Goal: Task Accomplishment & Management: Manage account settings

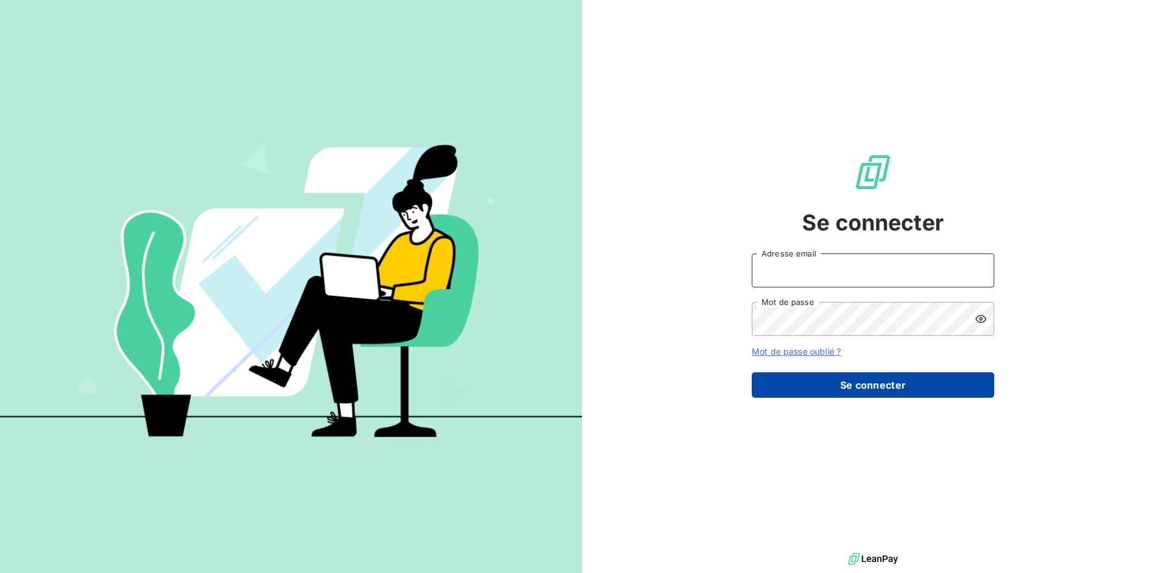
type input "bouavongs@gmail.com"
click at [878, 383] on button "Se connecter" at bounding box center [873, 384] width 243 height 25
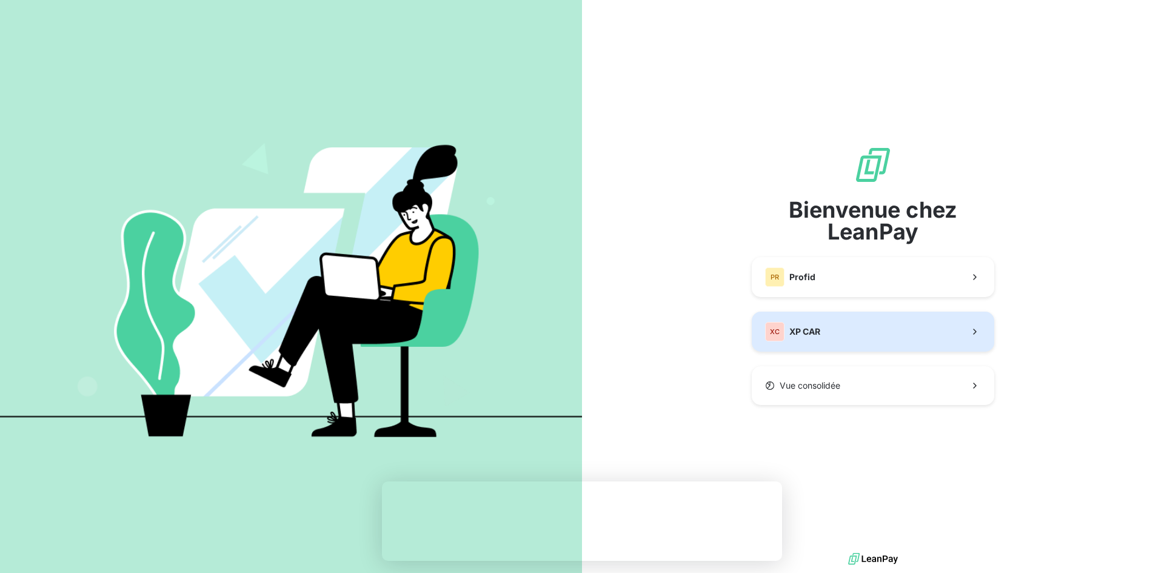
click at [911, 336] on button "XC XP CAR" at bounding box center [873, 332] width 243 height 40
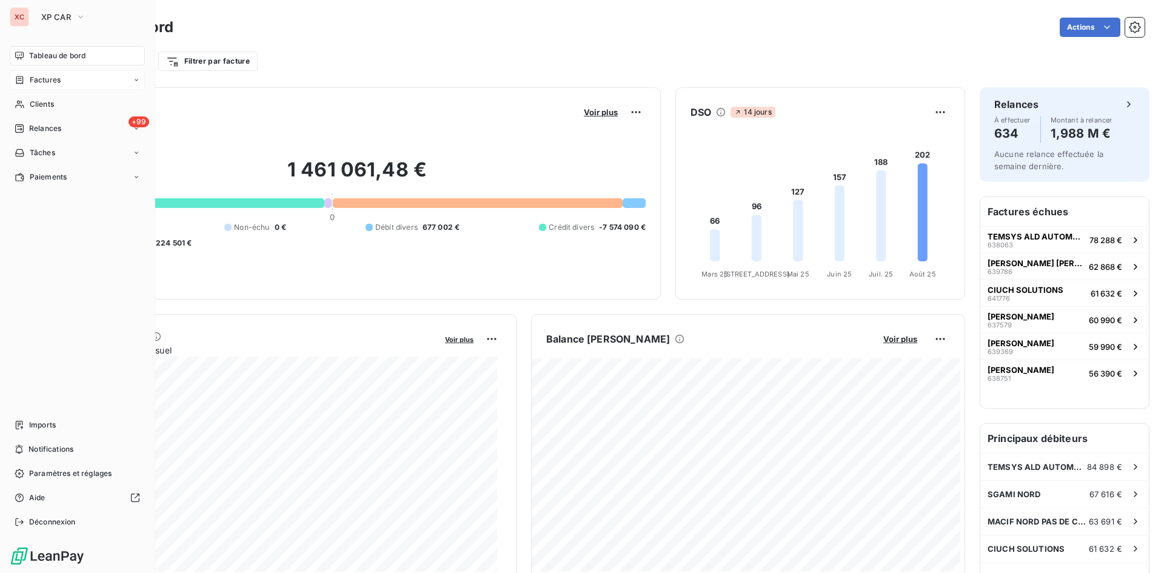
click at [136, 81] on icon at bounding box center [136, 79] width 7 height 7
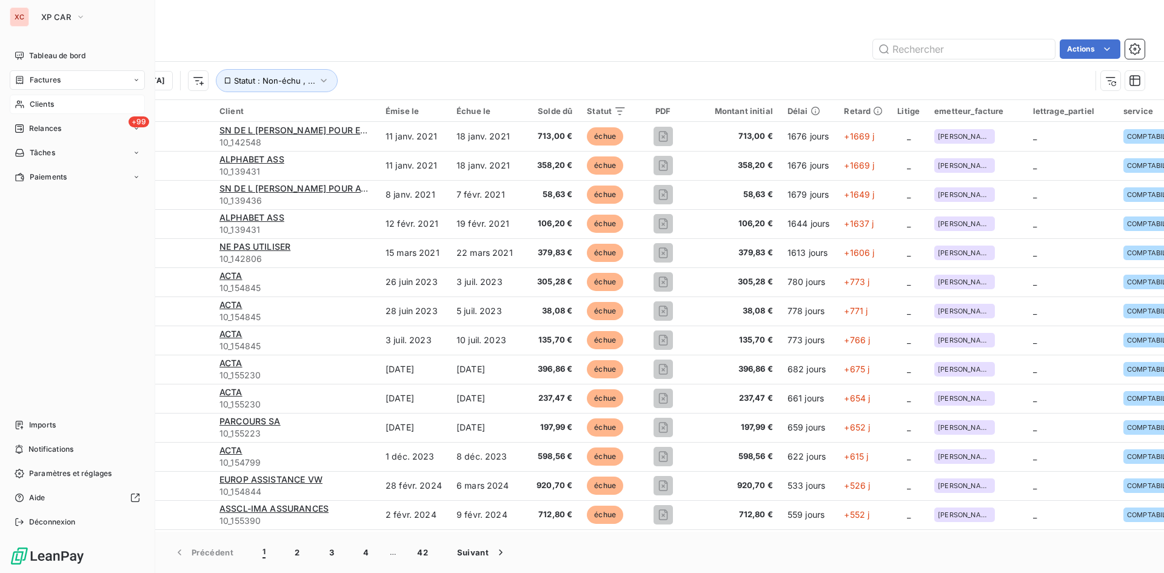
click at [113, 101] on div "Clients" at bounding box center [77, 104] width 135 height 19
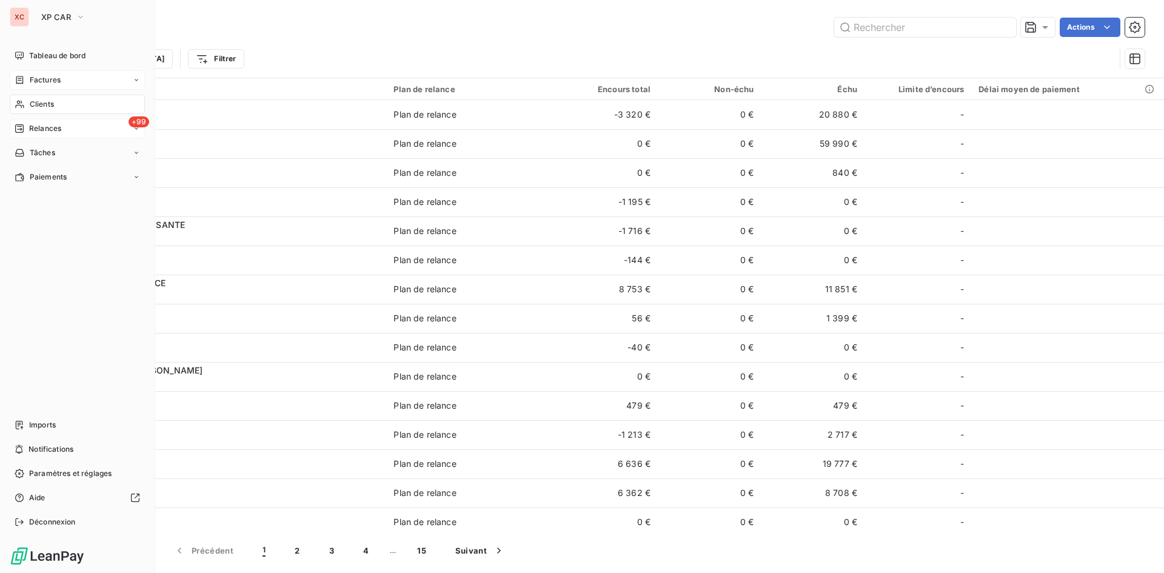
click at [43, 129] on span "Relances" at bounding box center [45, 128] width 32 height 11
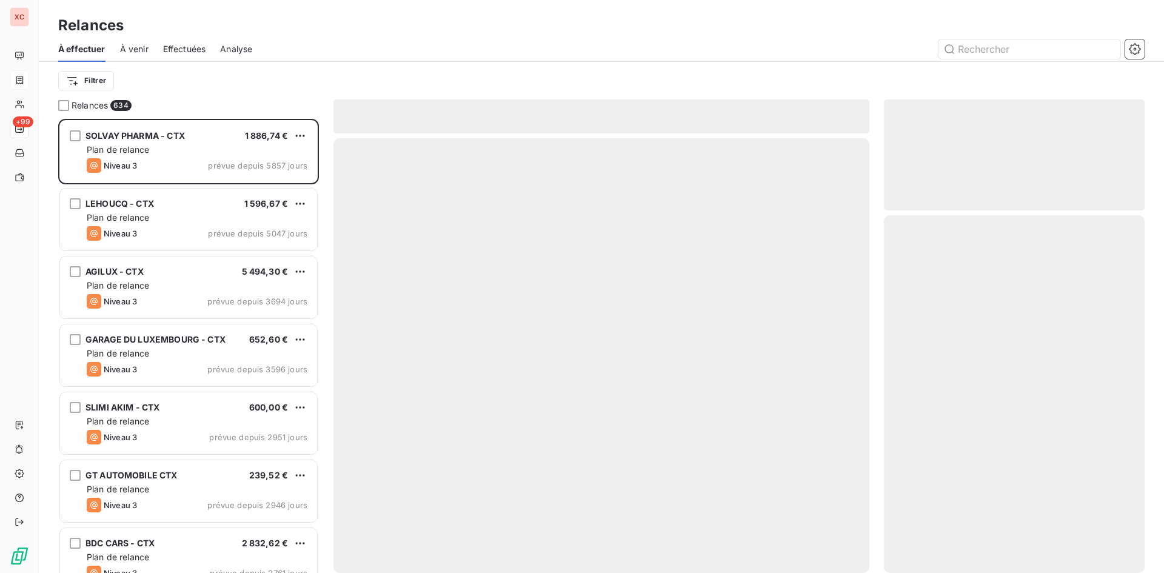
scroll to position [445, 252]
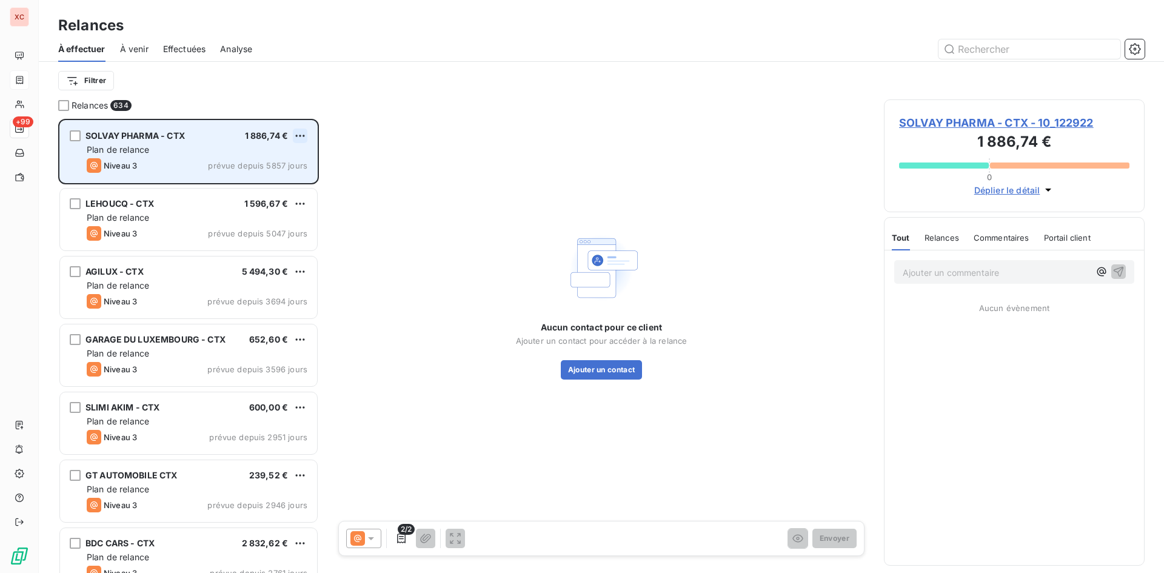
click at [299, 133] on html "XC +99 Relances À effectuer À venir Effectuées Analyse Filtrer Relances 634 SOL…" at bounding box center [582, 286] width 1164 height 573
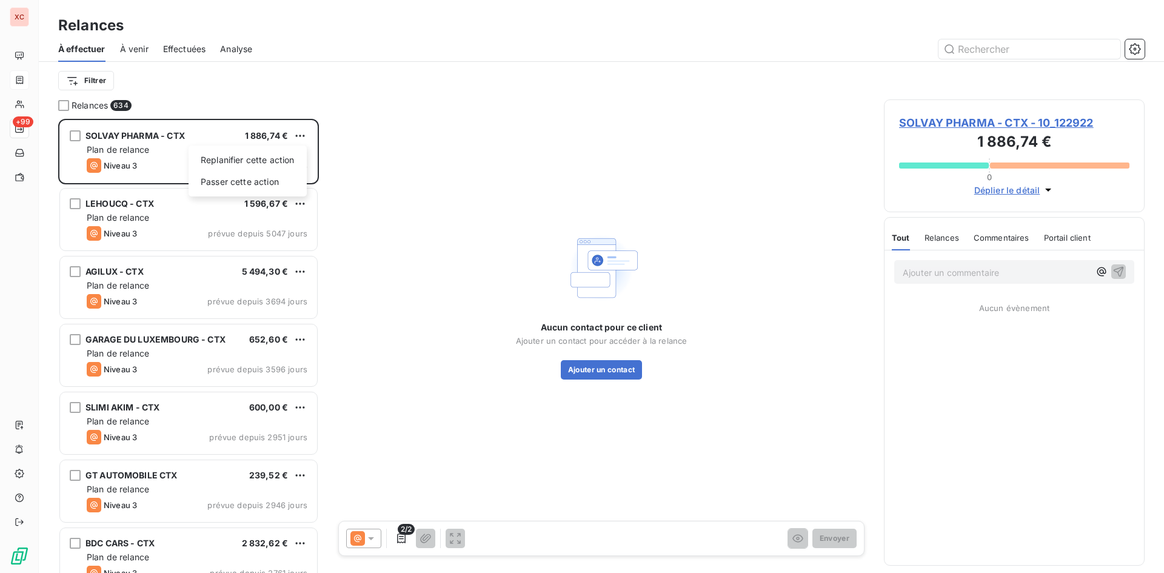
click at [135, 164] on html "XC +99 Relances À effectuer À venir Effectuées Analyse Filtrer Relances 634 SOL…" at bounding box center [582, 286] width 1164 height 573
click at [134, 46] on span "À venir" at bounding box center [134, 49] width 28 height 12
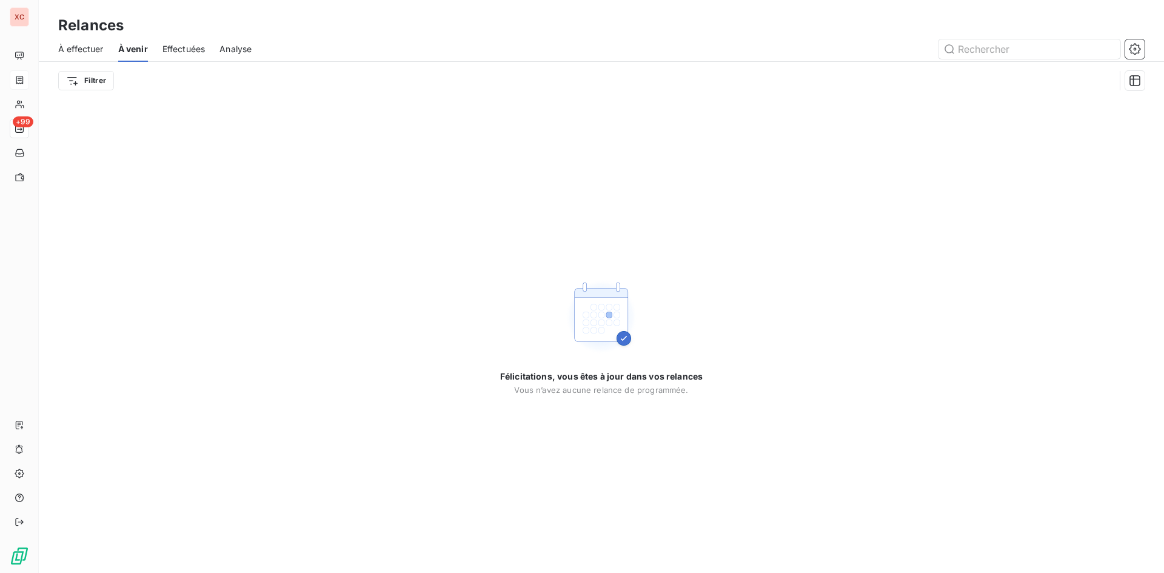
click at [93, 47] on span "À effectuer" at bounding box center [80, 49] width 45 height 12
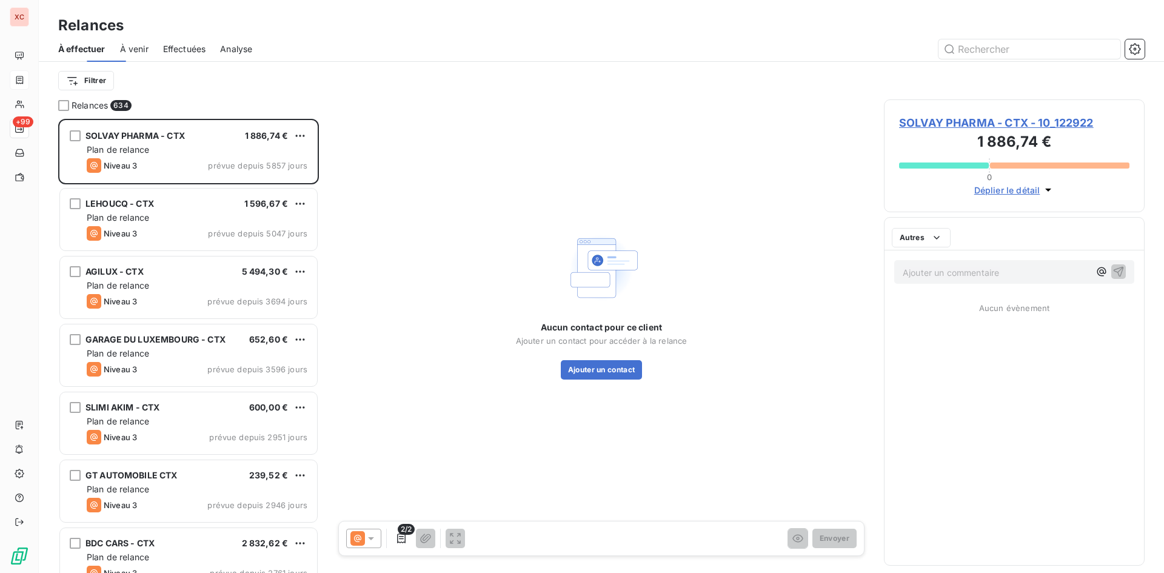
scroll to position [445, 252]
click at [187, 51] on span "Effectuées" at bounding box center [184, 49] width 43 height 12
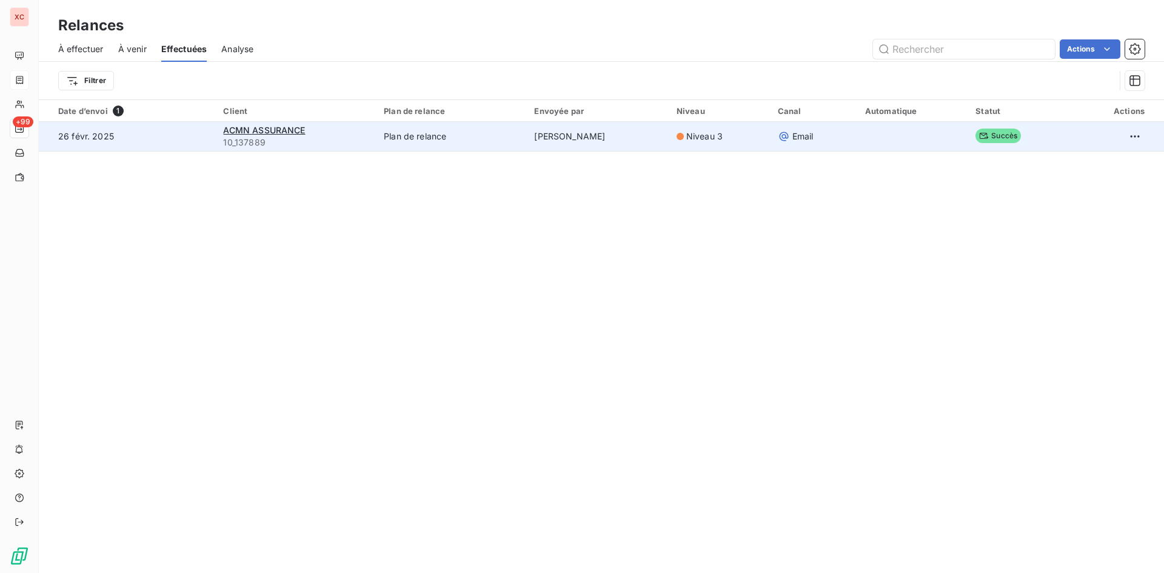
click at [100, 139] on td "26 févr. 2025" at bounding box center [127, 136] width 177 height 29
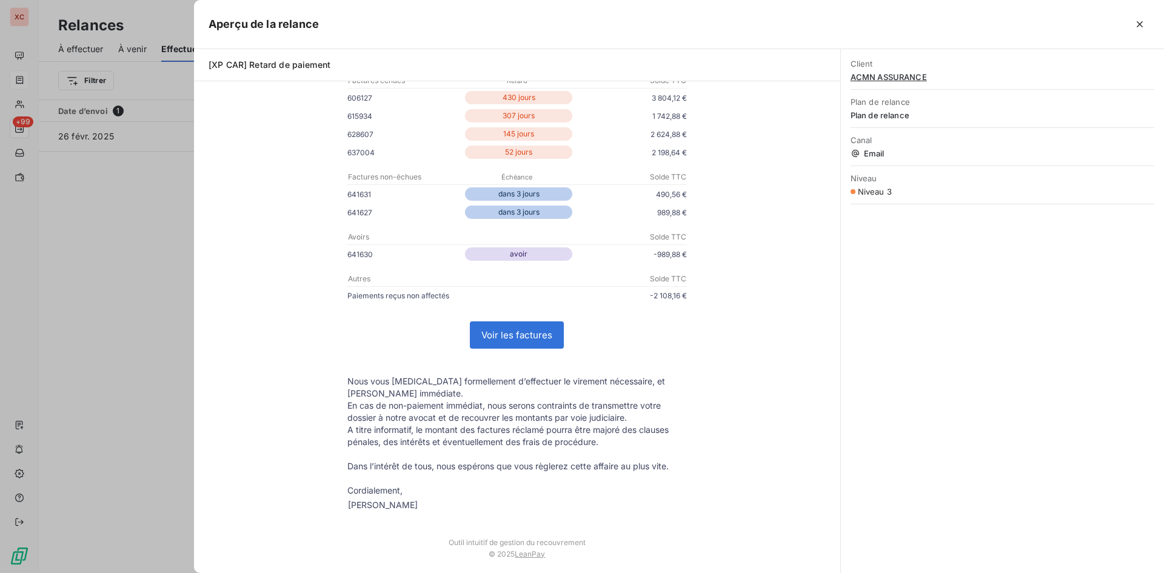
scroll to position [203, 0]
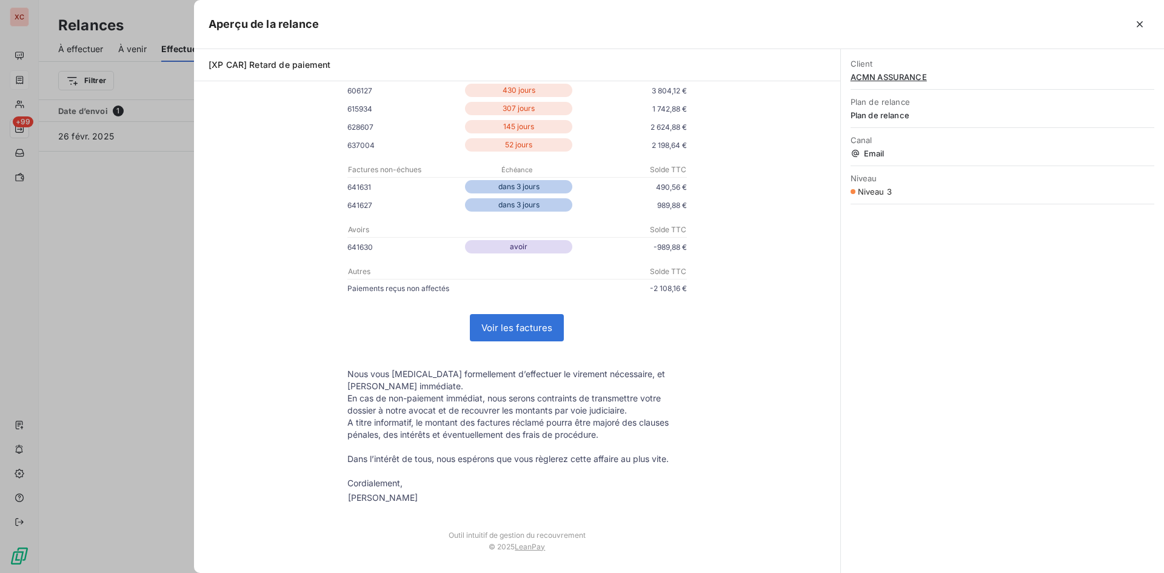
click at [493, 329] on link "Voir les factures" at bounding box center [516, 328] width 93 height 26
click at [1137, 20] on icon "button" at bounding box center [1140, 24] width 12 height 12
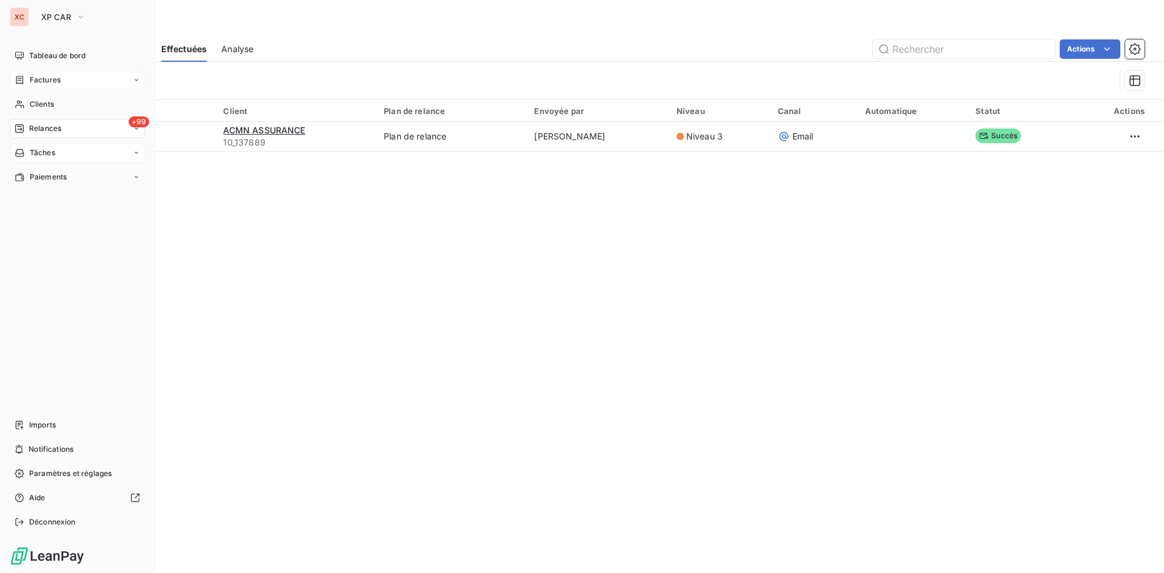
click at [59, 154] on div "Tâches" at bounding box center [77, 152] width 135 height 19
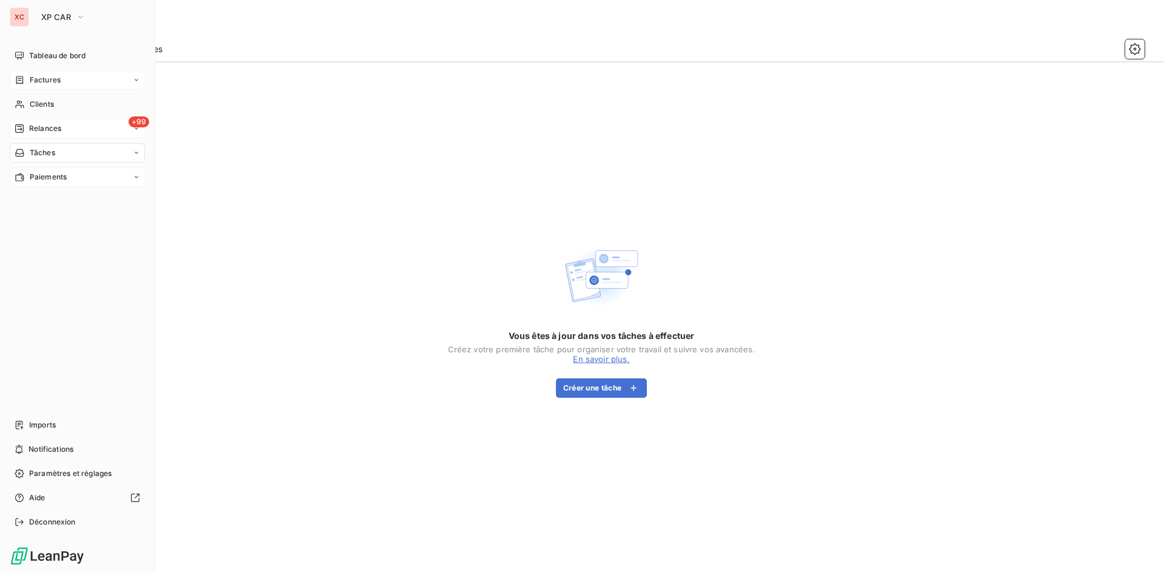
click at [42, 178] on span "Paiements" at bounding box center [48, 177] width 37 height 11
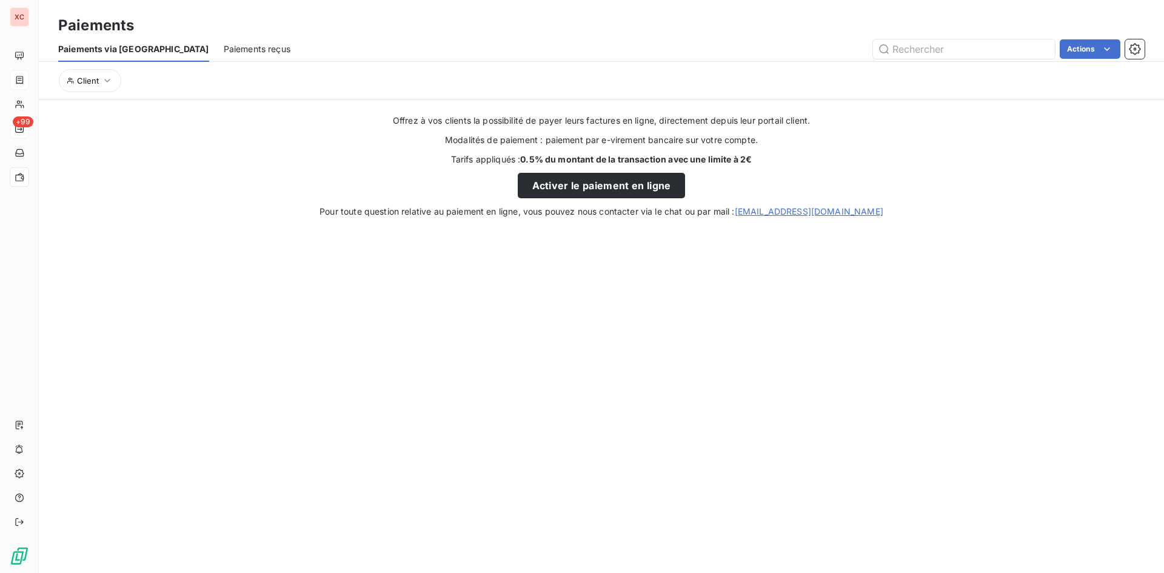
click at [224, 46] on span "Paiements reçus" at bounding box center [257, 49] width 67 height 12
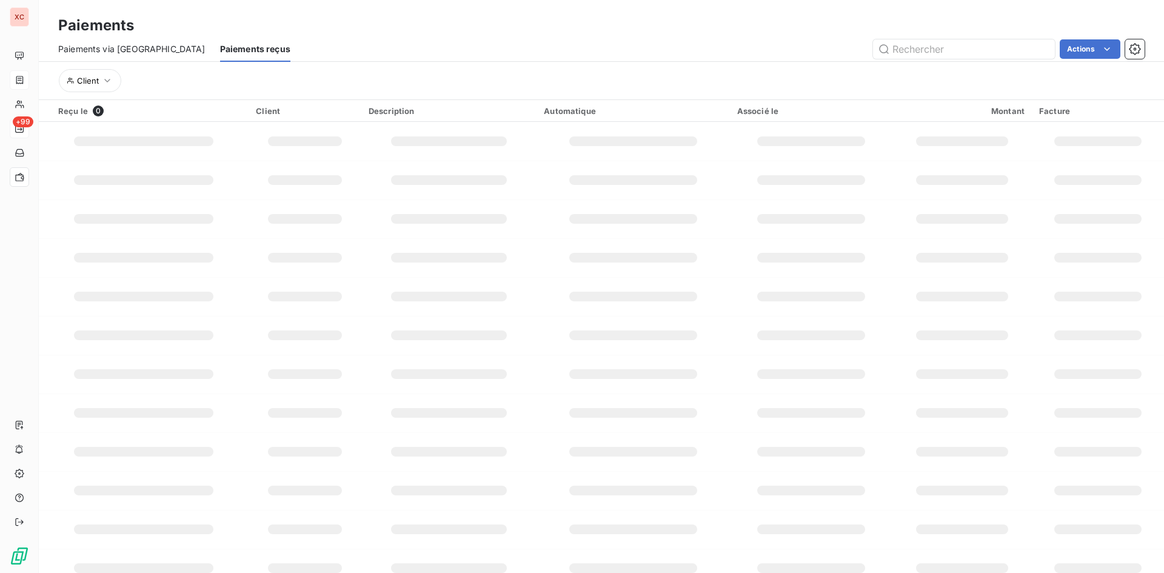
click at [119, 45] on span "Paiements via le Portail" at bounding box center [131, 49] width 147 height 12
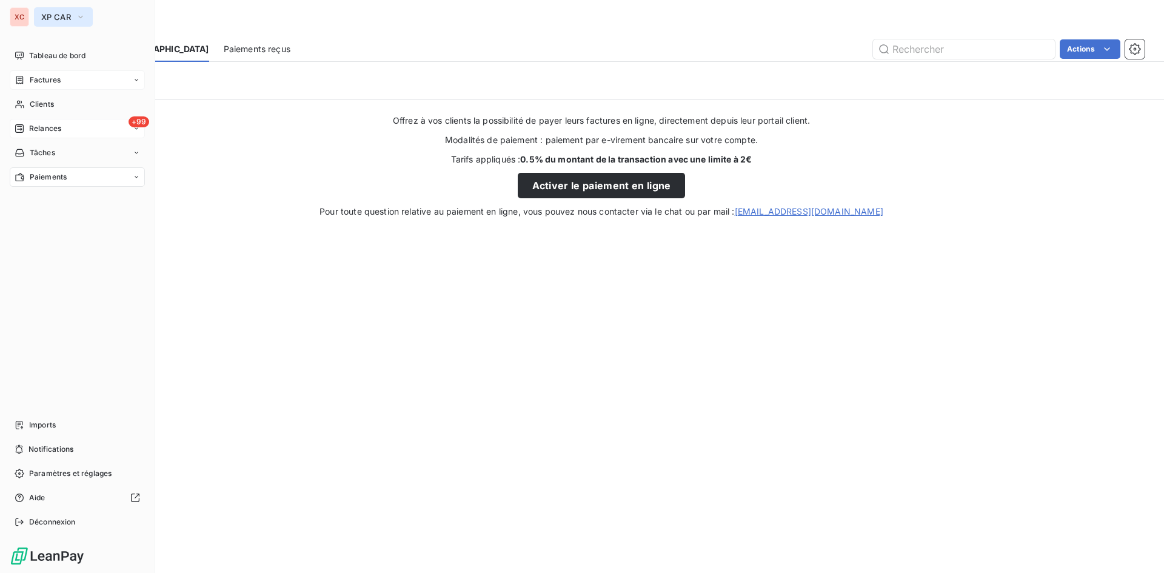
click at [79, 19] on icon "button" at bounding box center [81, 17] width 10 height 12
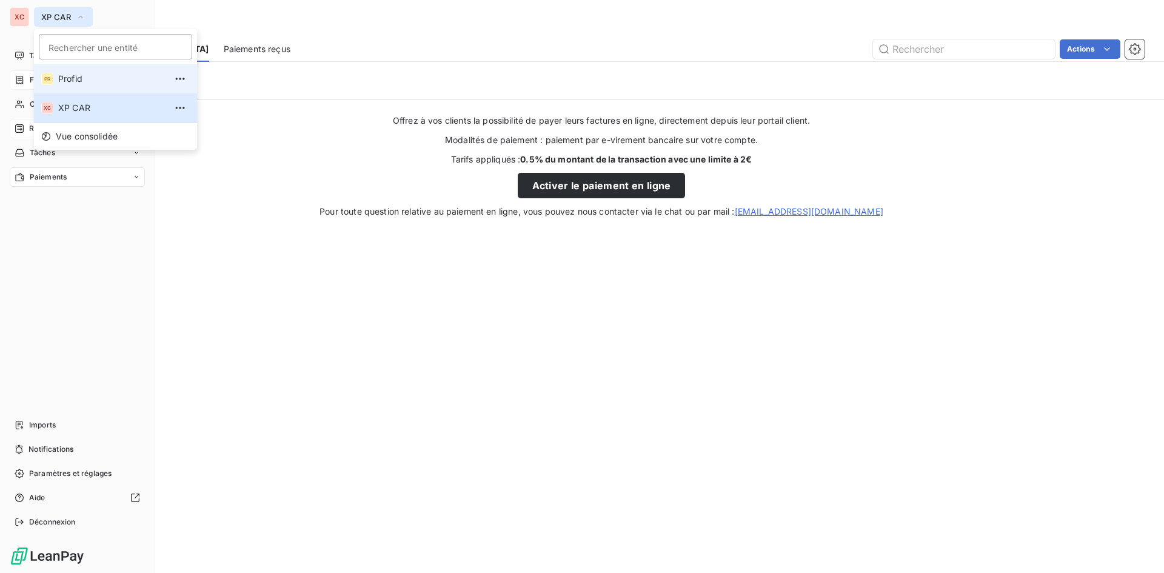
click at [86, 78] on span "Profid" at bounding box center [111, 79] width 107 height 12
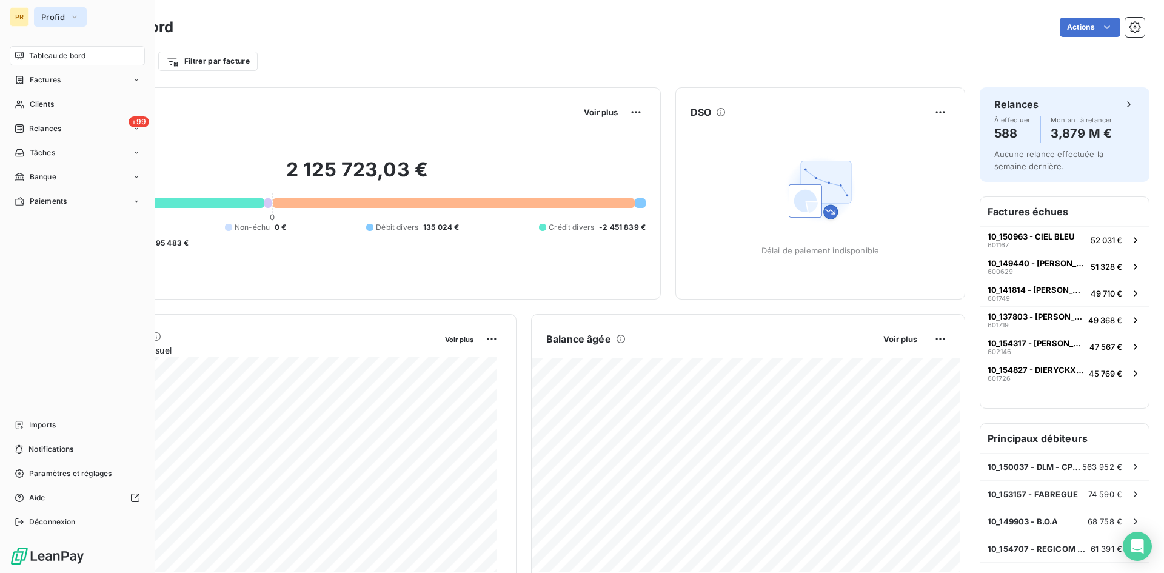
click at [73, 17] on icon "button" at bounding box center [74, 17] width 5 height 2
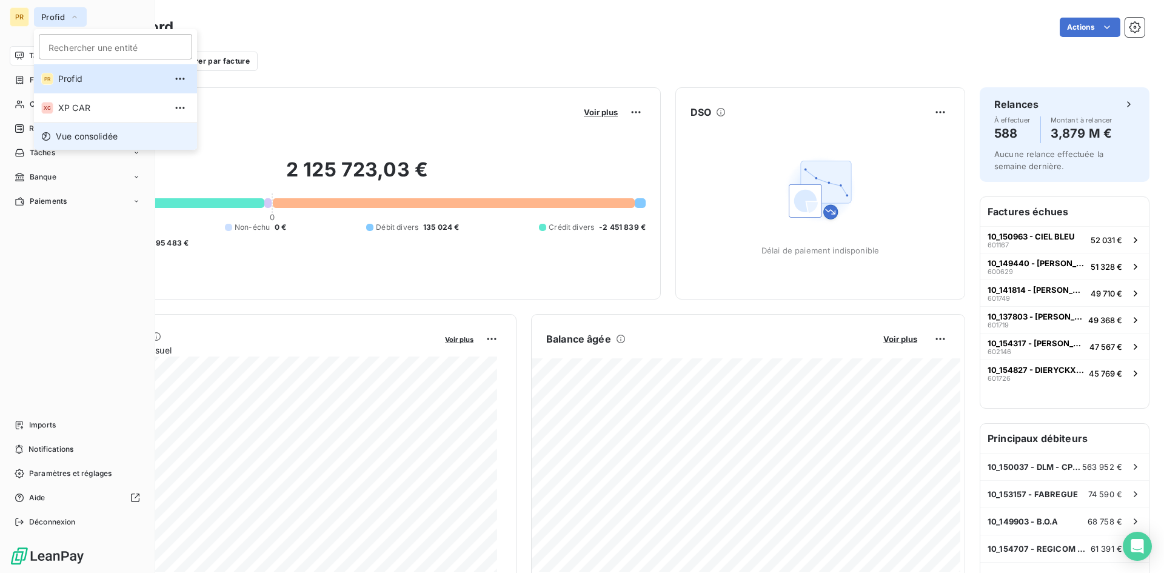
click at [92, 133] on span "Vue consolidée" at bounding box center [87, 136] width 62 height 12
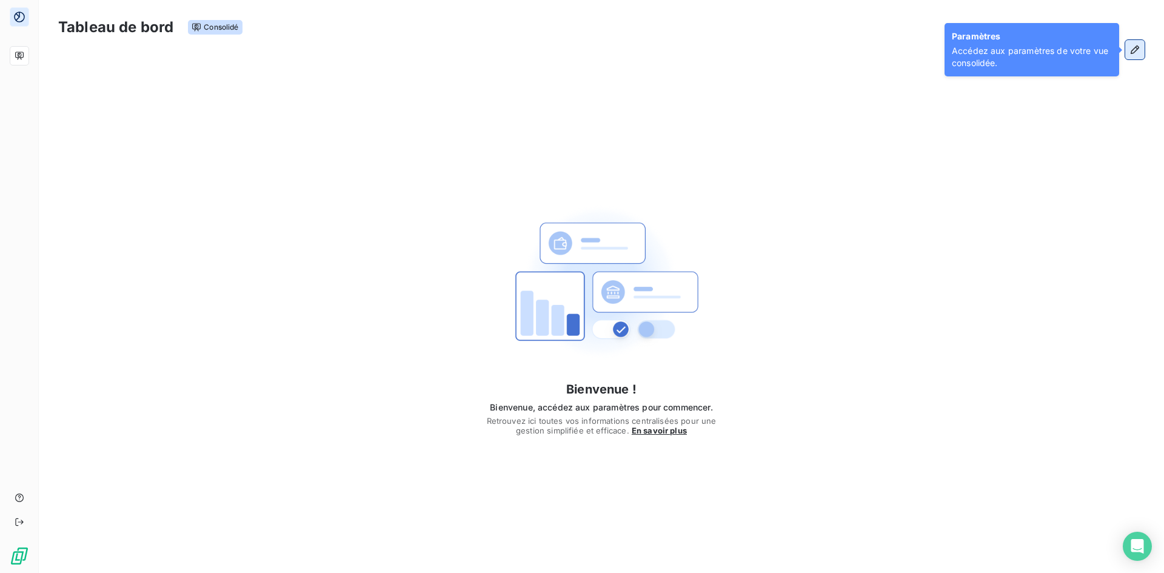
click at [1132, 52] on icon "button" at bounding box center [1135, 49] width 8 height 8
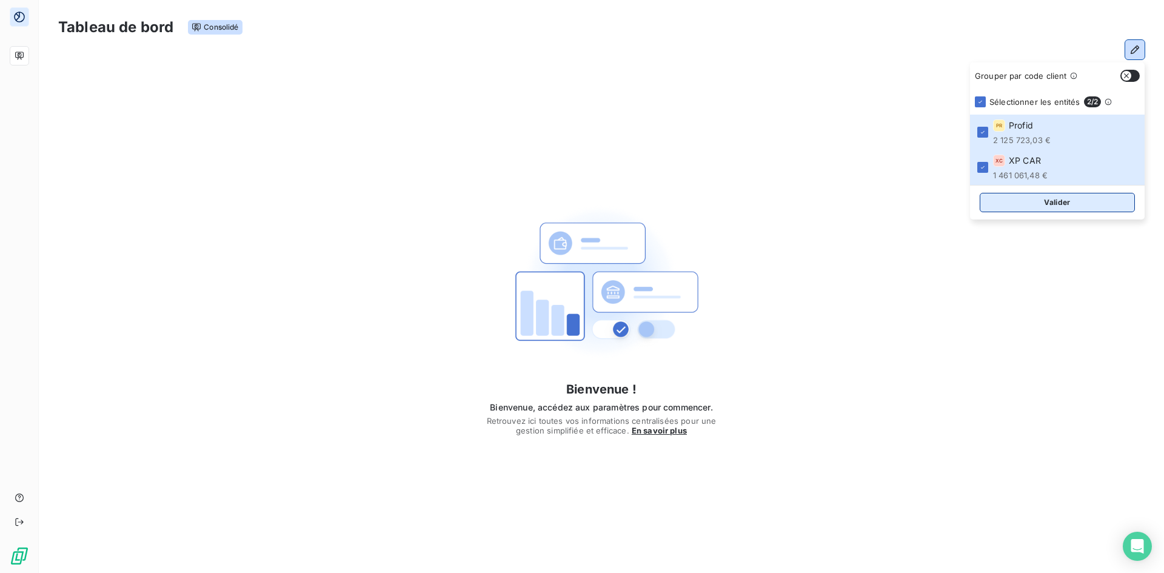
click at [1054, 203] on button "Valider" at bounding box center [1057, 202] width 155 height 19
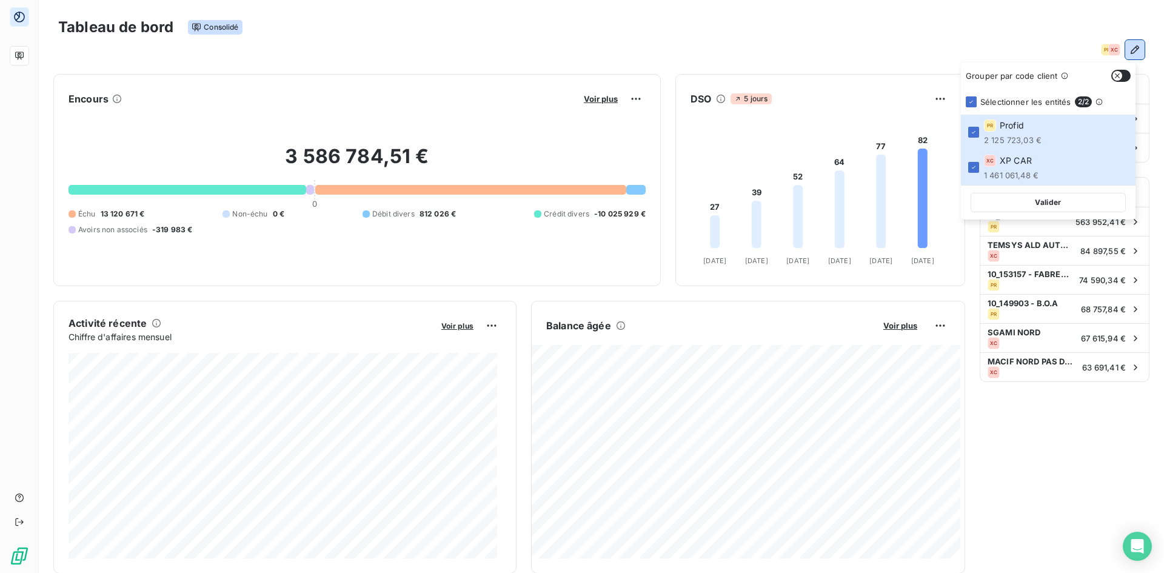
click at [402, 34] on div "Tableau de bord Consolidé" at bounding box center [601, 27] width 1086 height 25
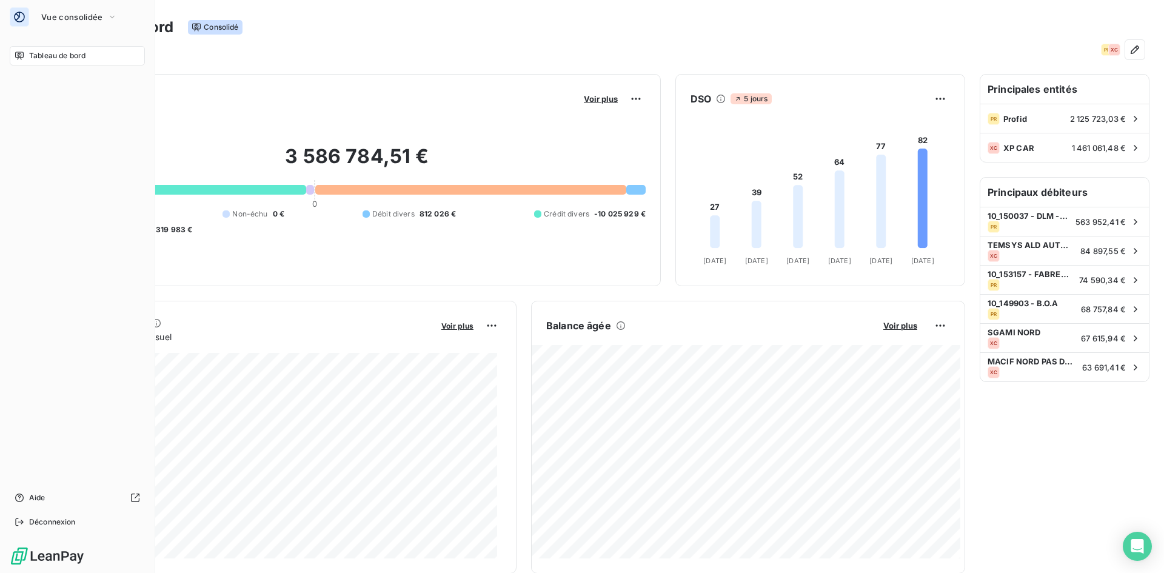
click at [25, 55] on div "Tableau de bord" at bounding box center [77, 55] width 135 height 19
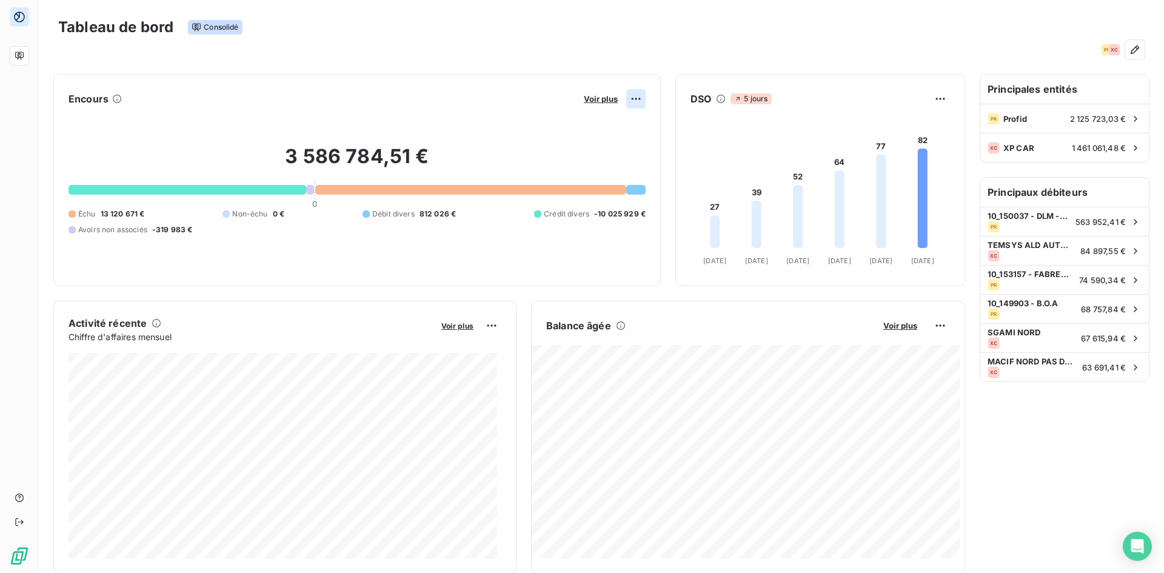
click at [631, 98] on html "Tableau de bord Consolidé PR XC Encours Voir plus 3 586 784,51 € 0 Échu 13 120 …" at bounding box center [582, 286] width 1164 height 573
click at [631, 98] on html "Tableau de bord Consolidé PR XC Encours Voir plus Exporter 3 586 784,51 € 0 Éch…" at bounding box center [582, 286] width 1164 height 573
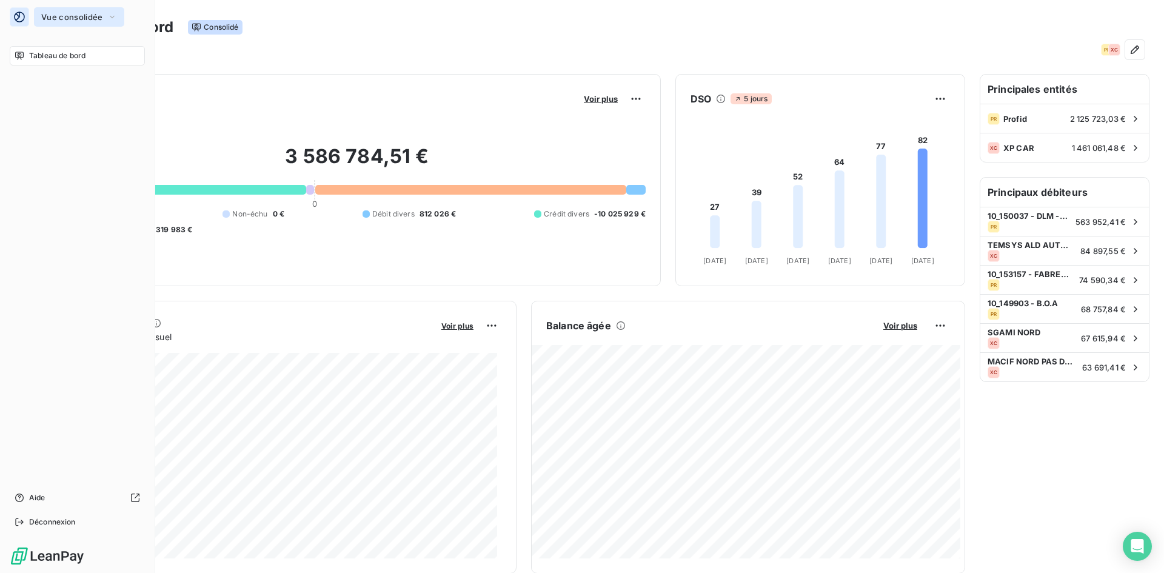
click at [78, 15] on span "Vue consolidée" at bounding box center [71, 17] width 61 height 10
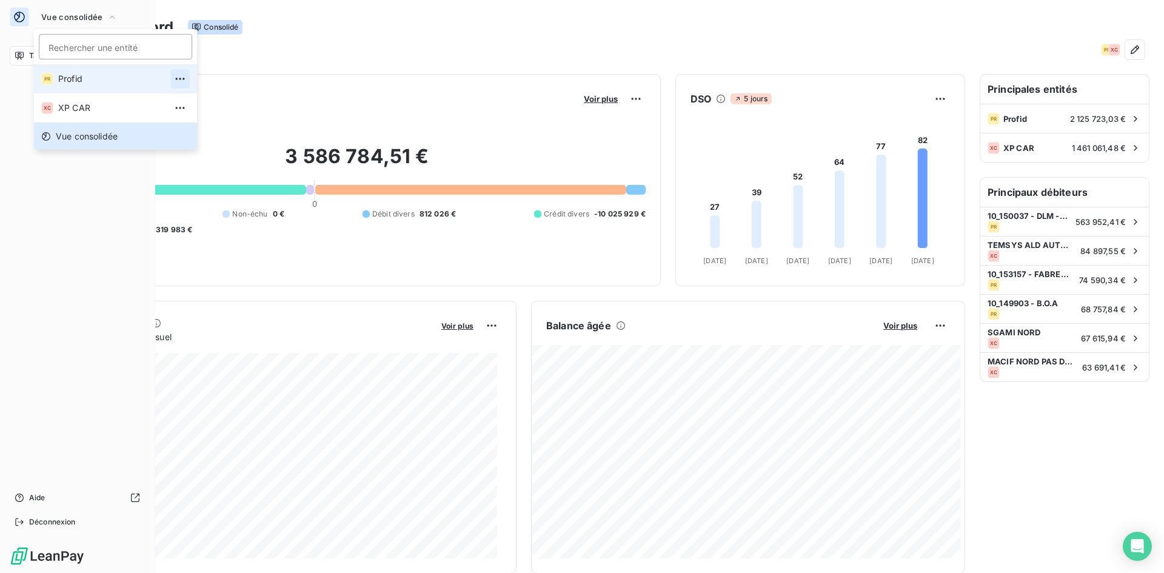
click at [174, 79] on icon "button" at bounding box center [180, 79] width 12 height 12
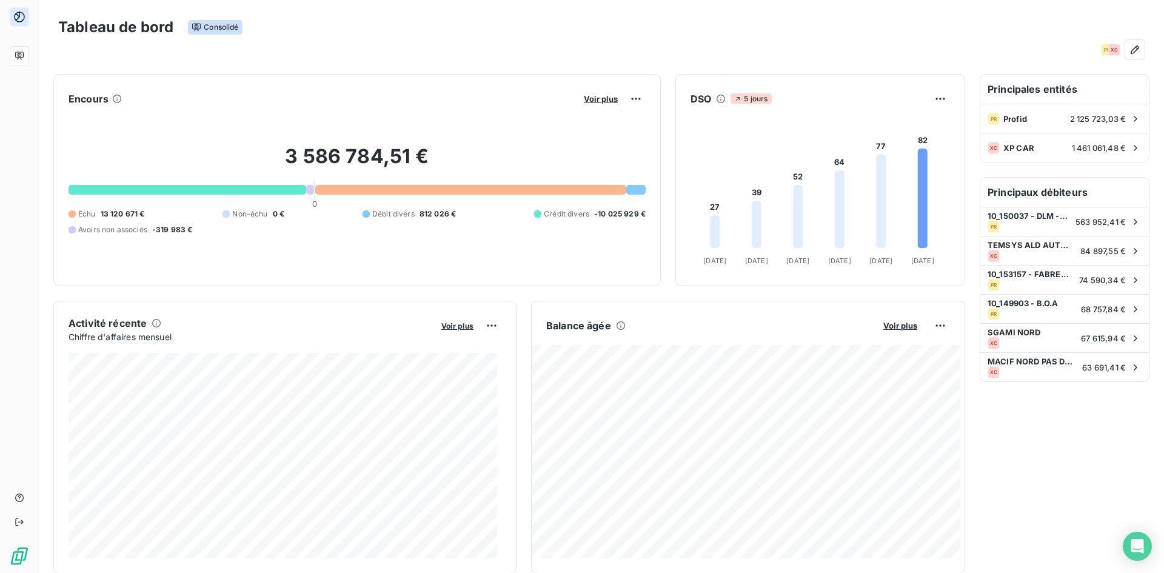
click at [222, 28] on span "Consolidé" at bounding box center [215, 27] width 54 height 15
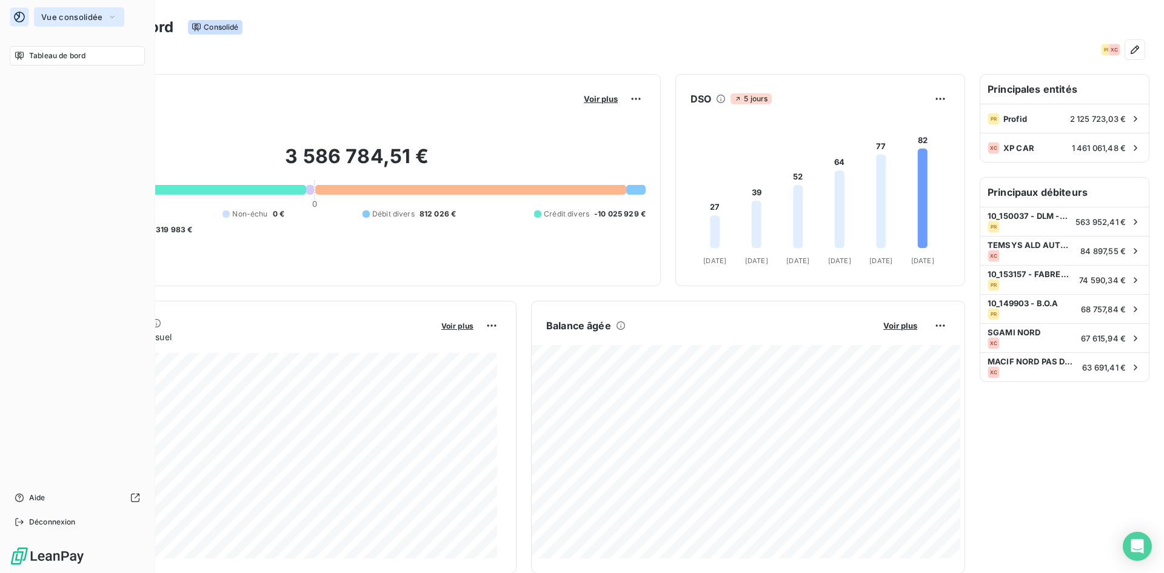
click at [109, 18] on icon "button" at bounding box center [112, 17] width 10 height 12
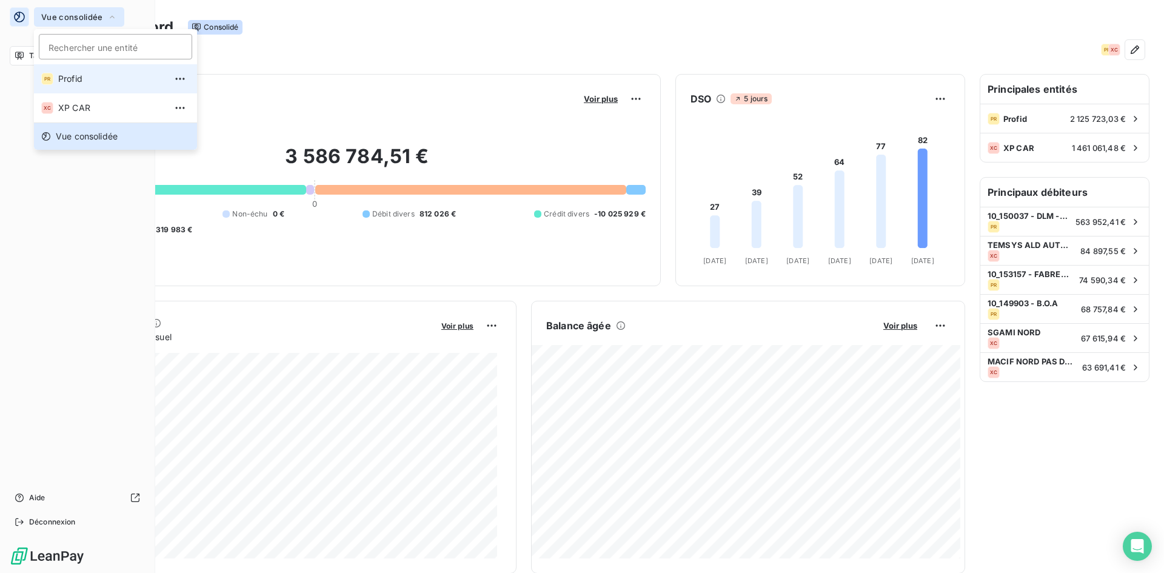
click at [74, 77] on span "Profid" at bounding box center [111, 79] width 107 height 12
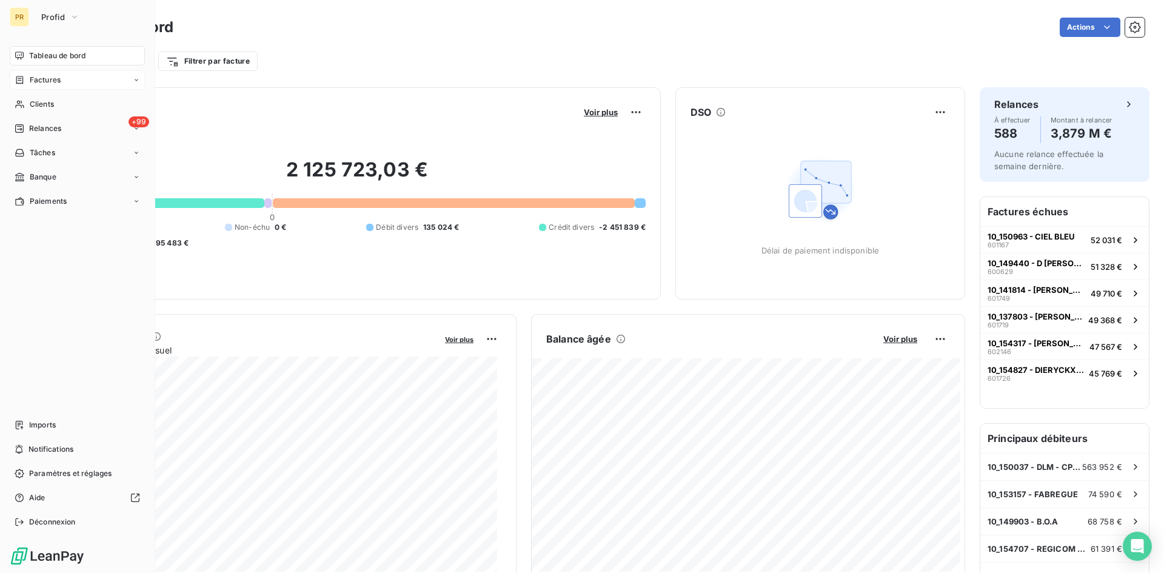
click at [44, 82] on span "Factures" at bounding box center [45, 80] width 31 height 11
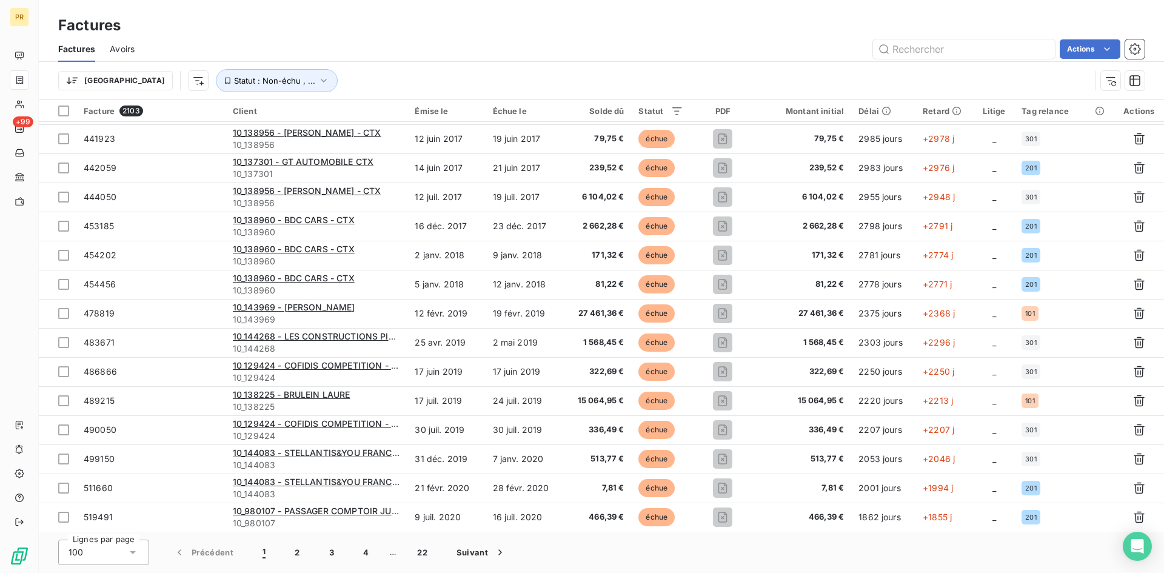
scroll to position [667, 0]
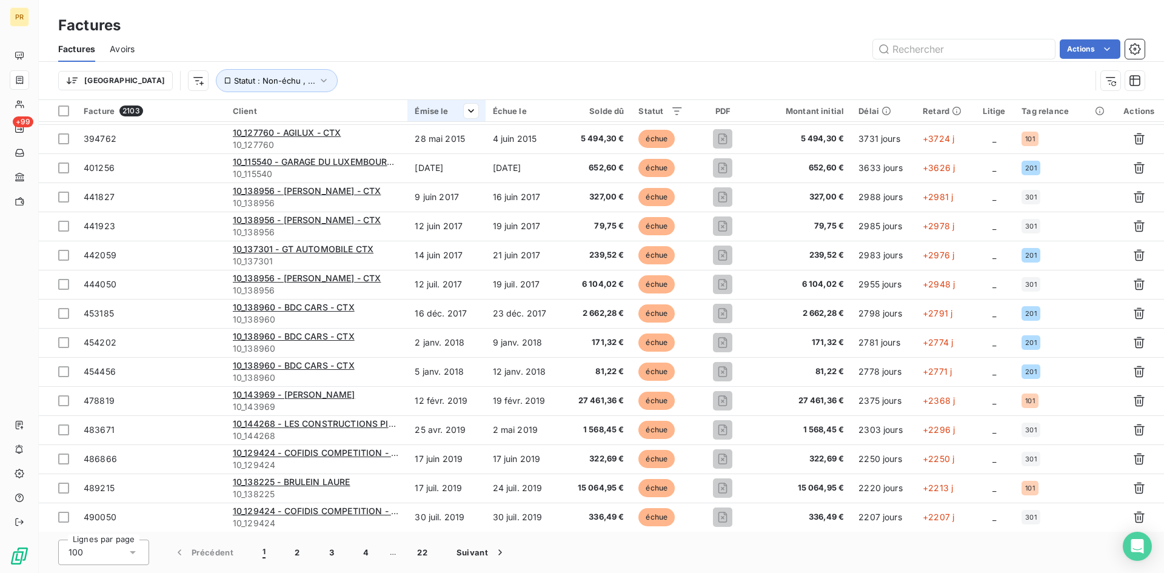
click at [443, 110] on div "Émise le" at bounding box center [446, 111] width 63 height 10
click at [440, 109] on div "Émise le" at bounding box center [446, 111] width 63 height 10
click at [438, 164] on span "Trier par ordre décroissant" at bounding box center [414, 163] width 108 height 12
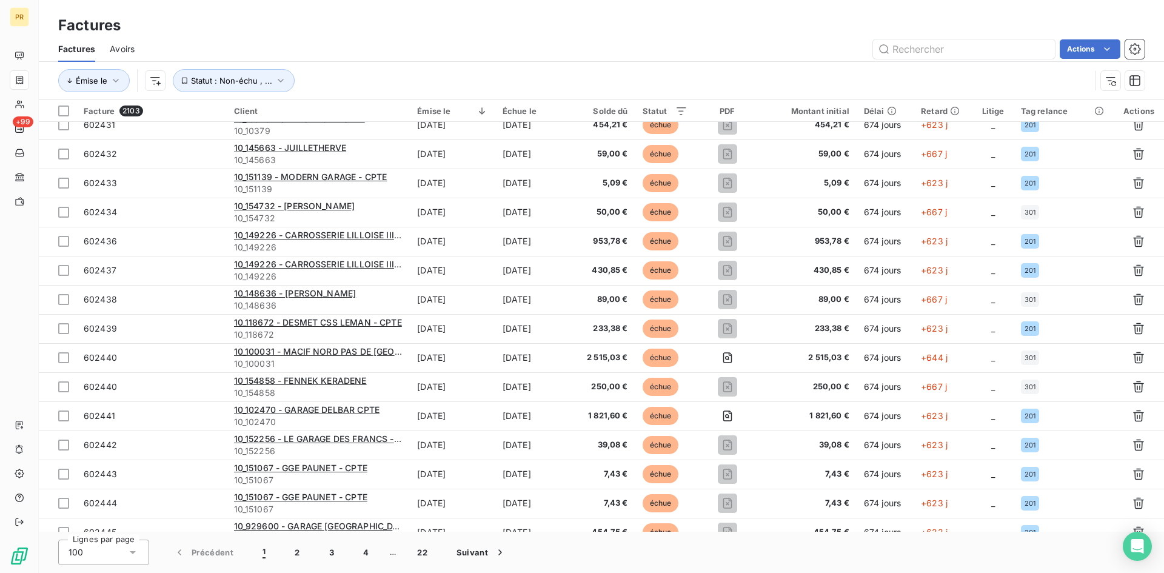
scroll to position [0, 0]
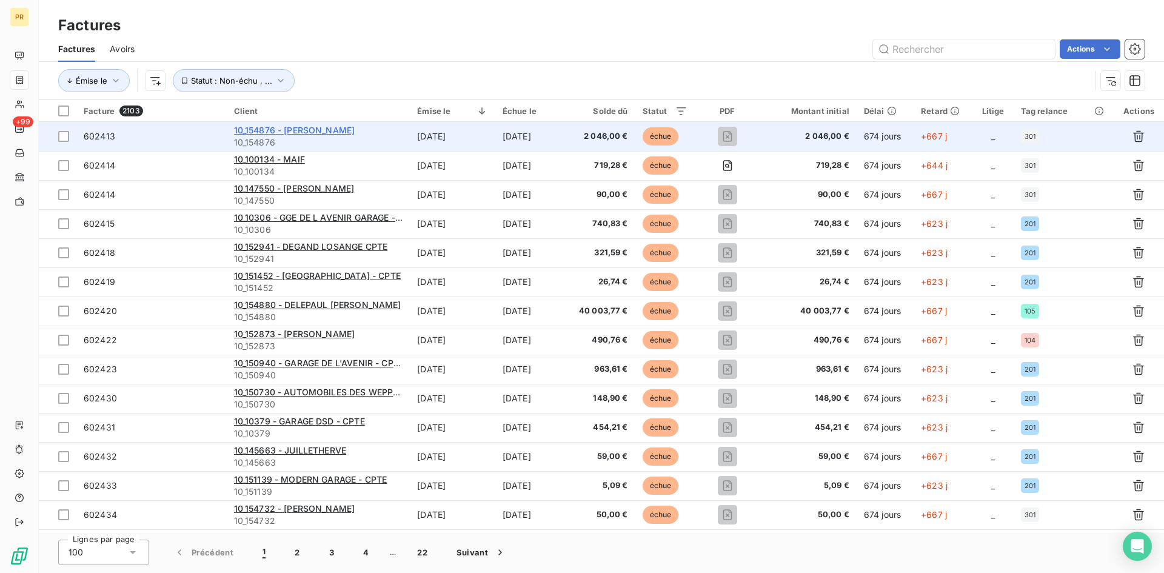
click at [315, 130] on span "10_154876 - [PERSON_NAME]" at bounding box center [294, 130] width 121 height 10
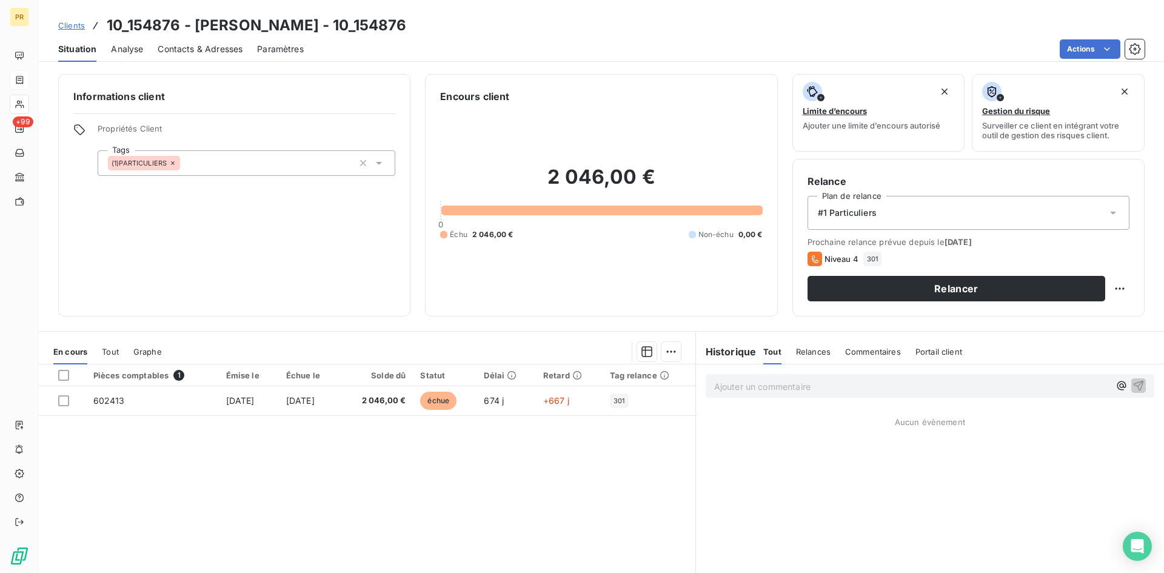
click at [1110, 213] on icon at bounding box center [1113, 213] width 6 height 3
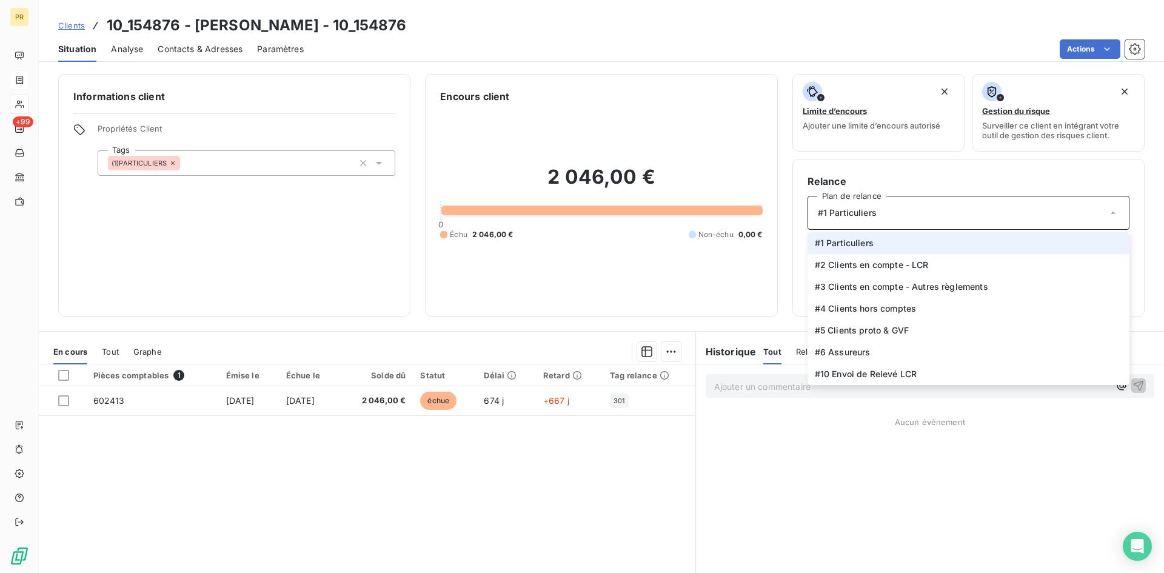
click at [1111, 213] on icon at bounding box center [1113, 213] width 5 height 2
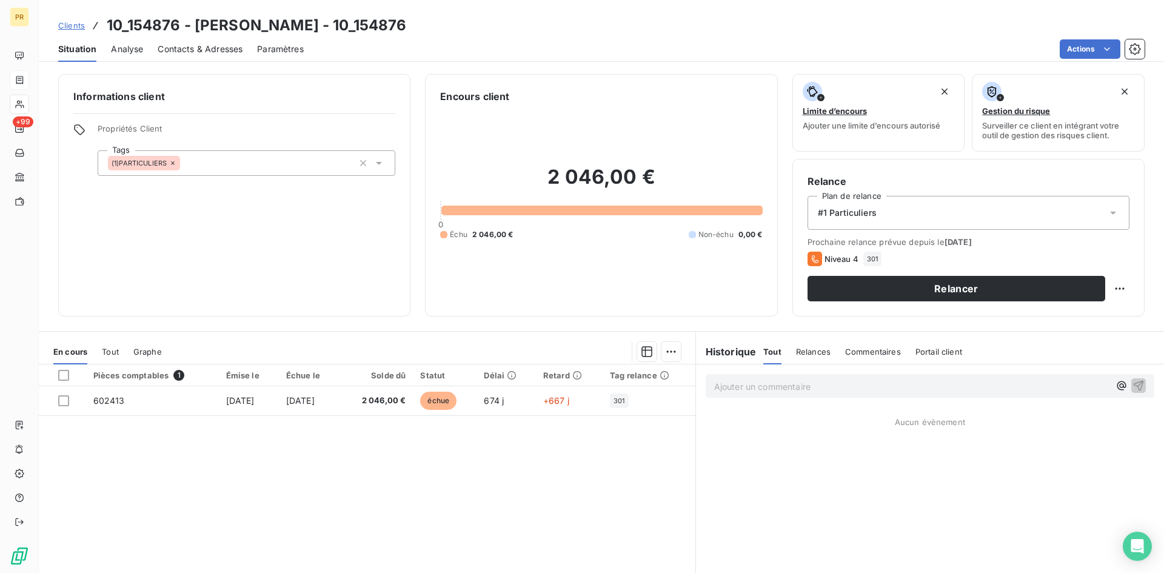
click at [134, 50] on span "Analyse" at bounding box center [127, 49] width 32 height 12
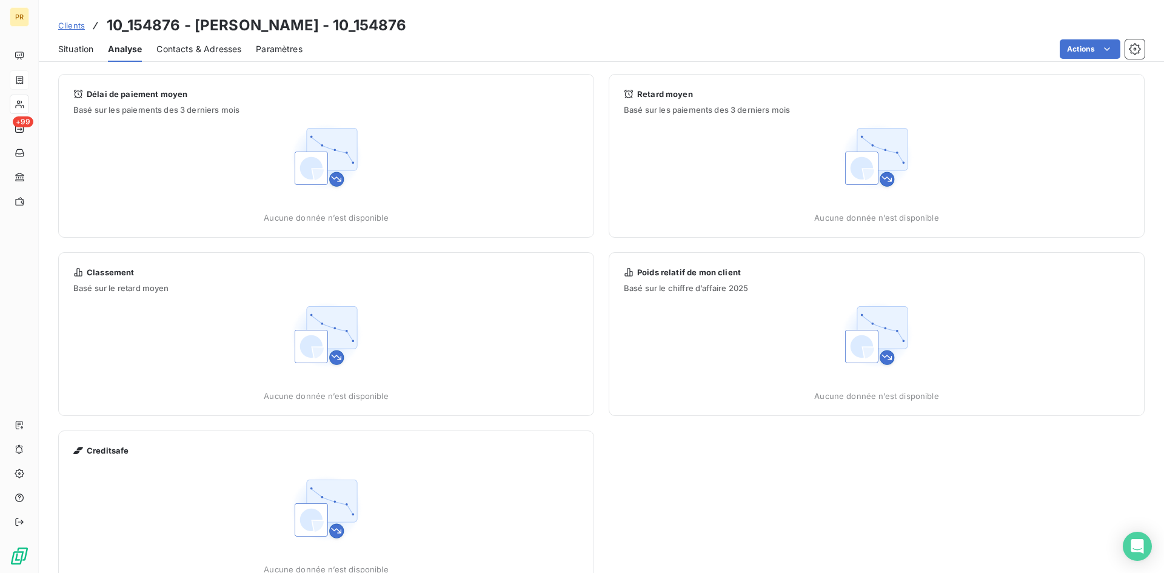
click at [188, 47] on span "Contacts & Adresses" at bounding box center [198, 49] width 85 height 12
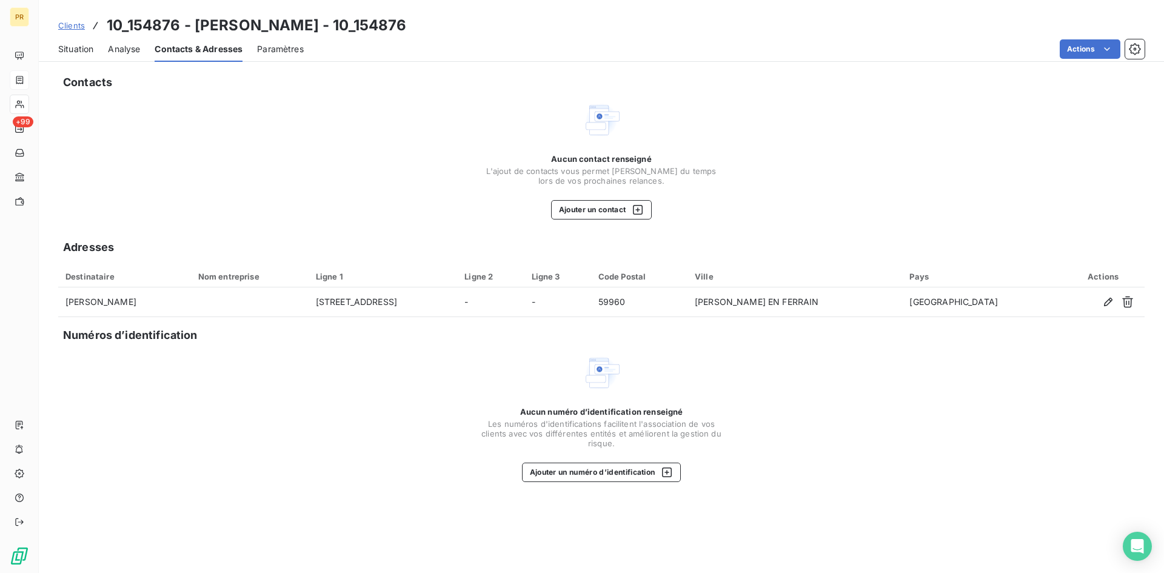
click at [292, 49] on span "Paramètres" at bounding box center [280, 49] width 47 height 12
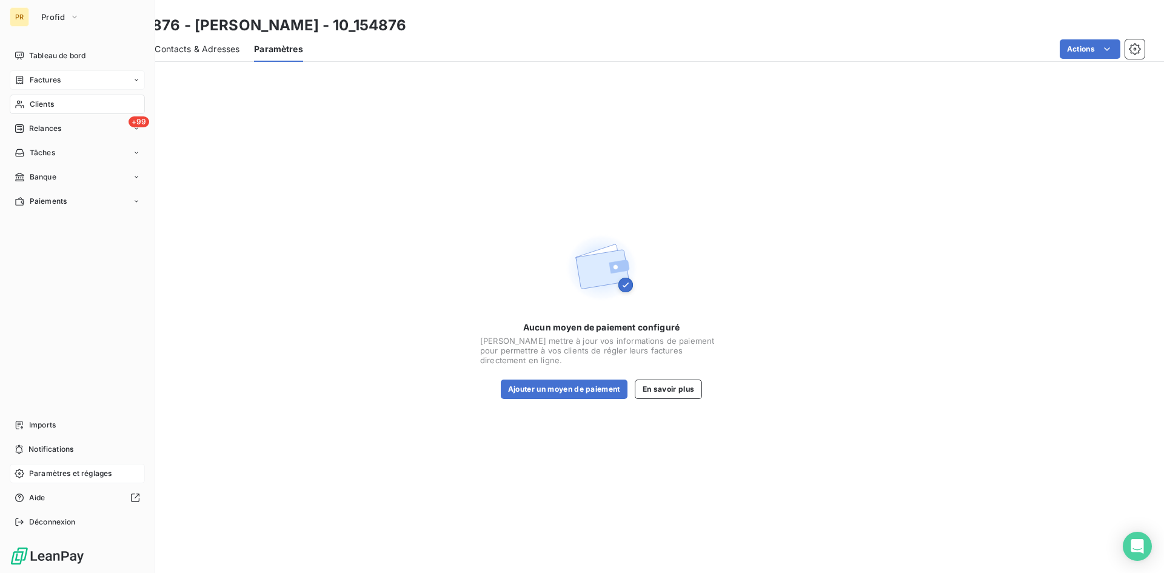
click at [74, 475] on span "Paramètres et réglages" at bounding box center [70, 473] width 82 height 11
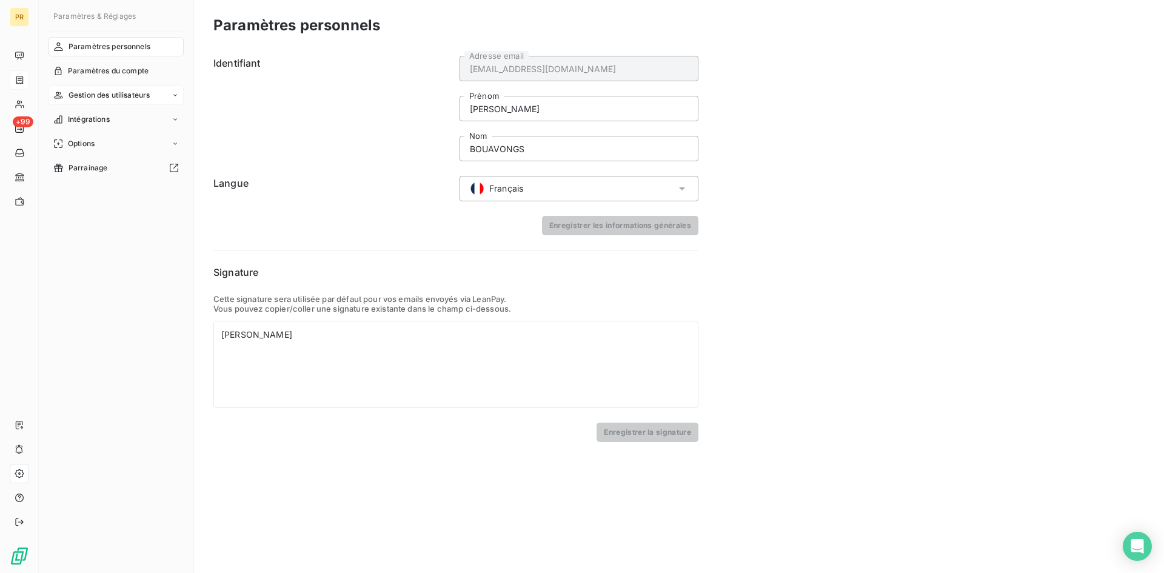
click at [122, 91] on span "Gestion des utilisateurs" at bounding box center [110, 95] width 82 height 11
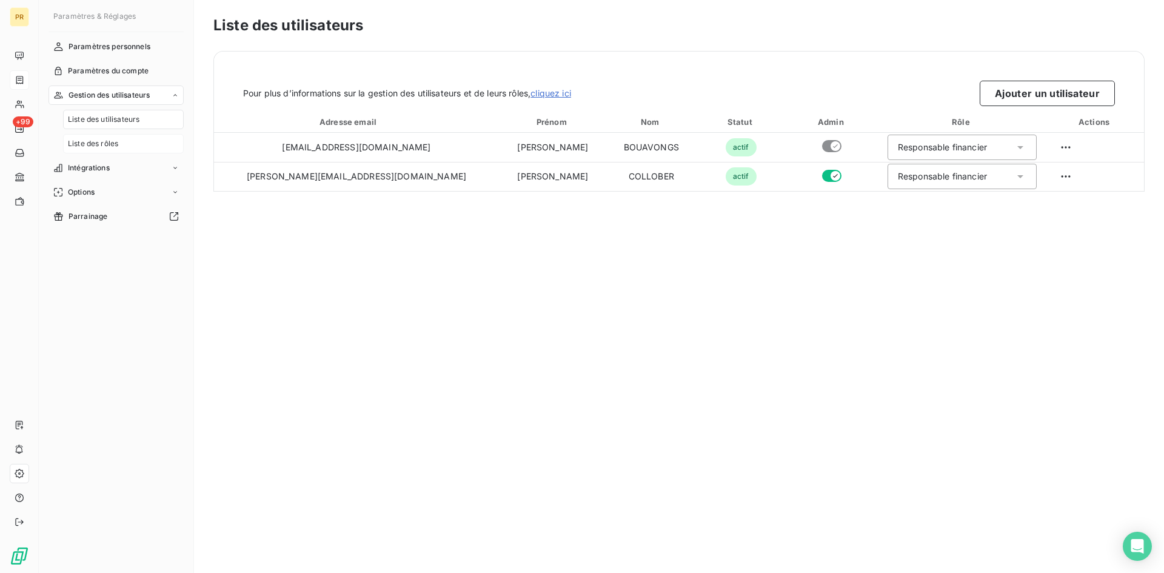
click at [128, 143] on div "Liste des rôles" at bounding box center [123, 143] width 121 height 19
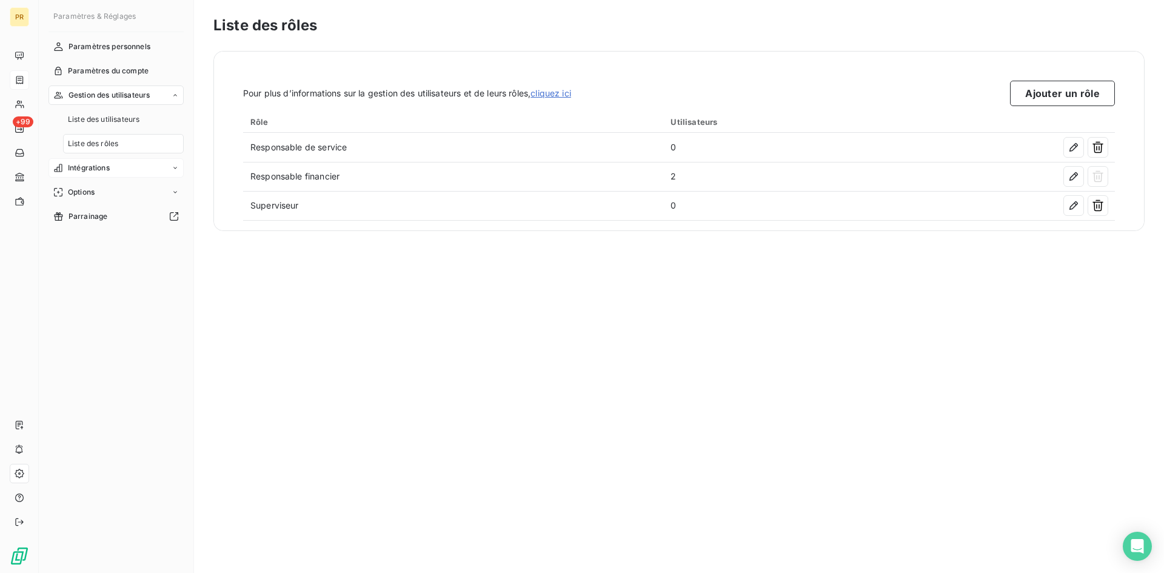
click at [132, 167] on div "Intégrations" at bounding box center [116, 167] width 135 height 19
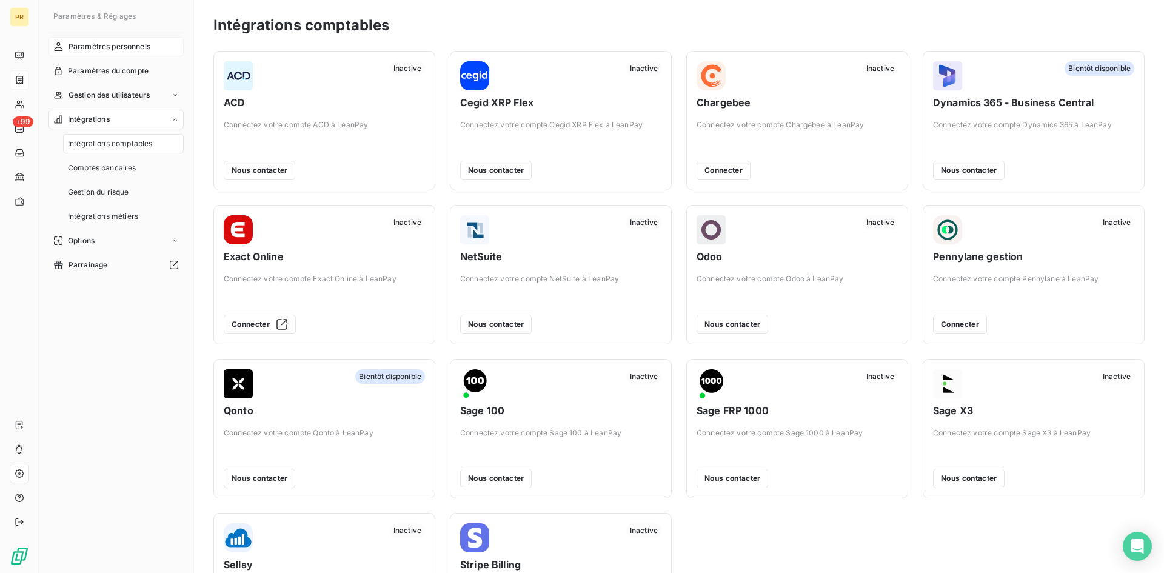
click at [131, 45] on span "Paramètres personnels" at bounding box center [110, 46] width 82 height 11
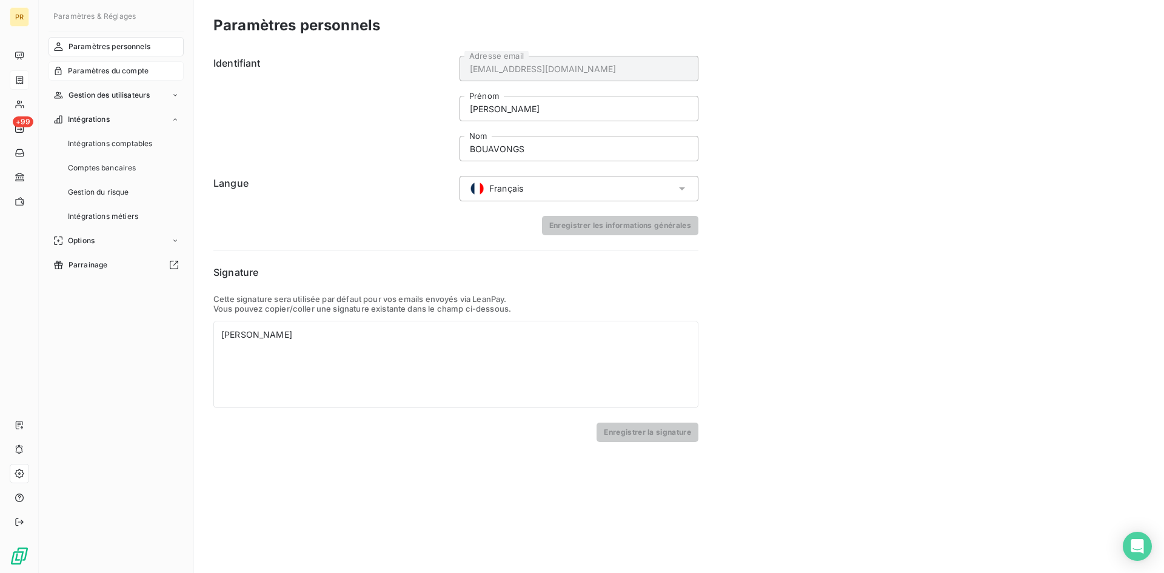
click at [132, 73] on span "Paramètres du compte" at bounding box center [108, 70] width 81 height 11
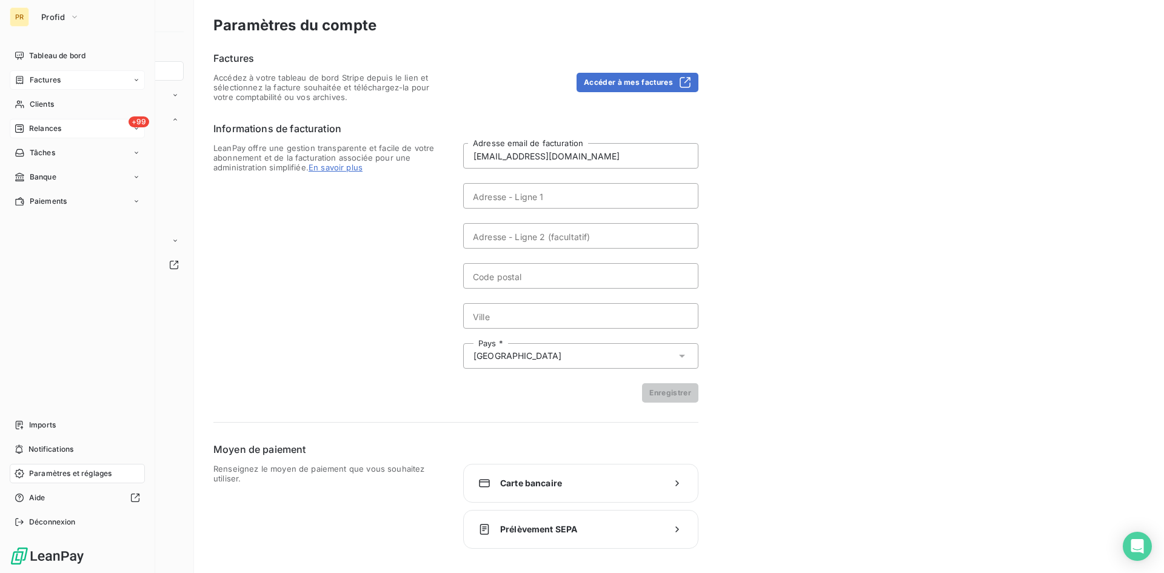
click at [32, 128] on span "Relances" at bounding box center [45, 128] width 32 height 11
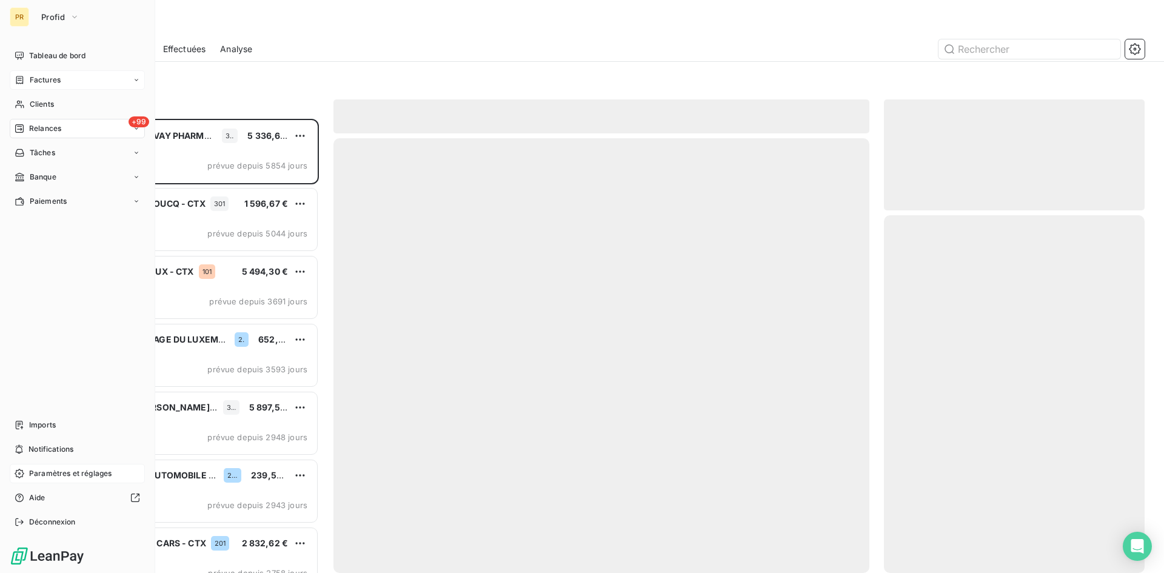
scroll to position [445, 252]
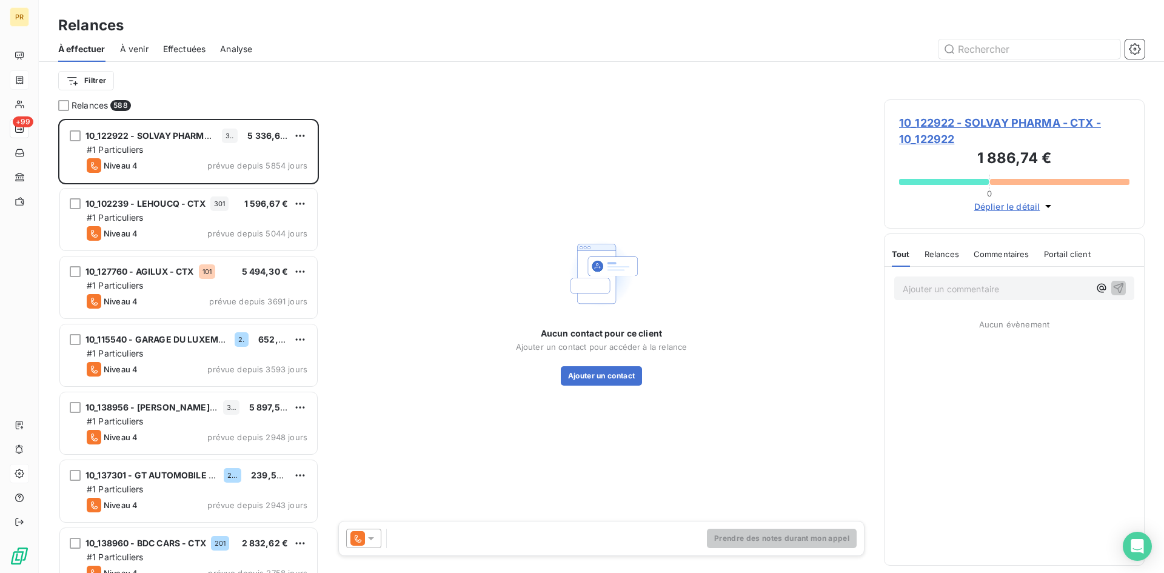
click at [909, 258] on span "Tout" at bounding box center [901, 254] width 18 height 10
click at [982, 257] on span "Commentaires" at bounding box center [1002, 254] width 56 height 10
click at [1065, 256] on span "Portail client" at bounding box center [1069, 254] width 47 height 10
click at [1045, 208] on icon "button" at bounding box center [1048, 206] width 12 height 12
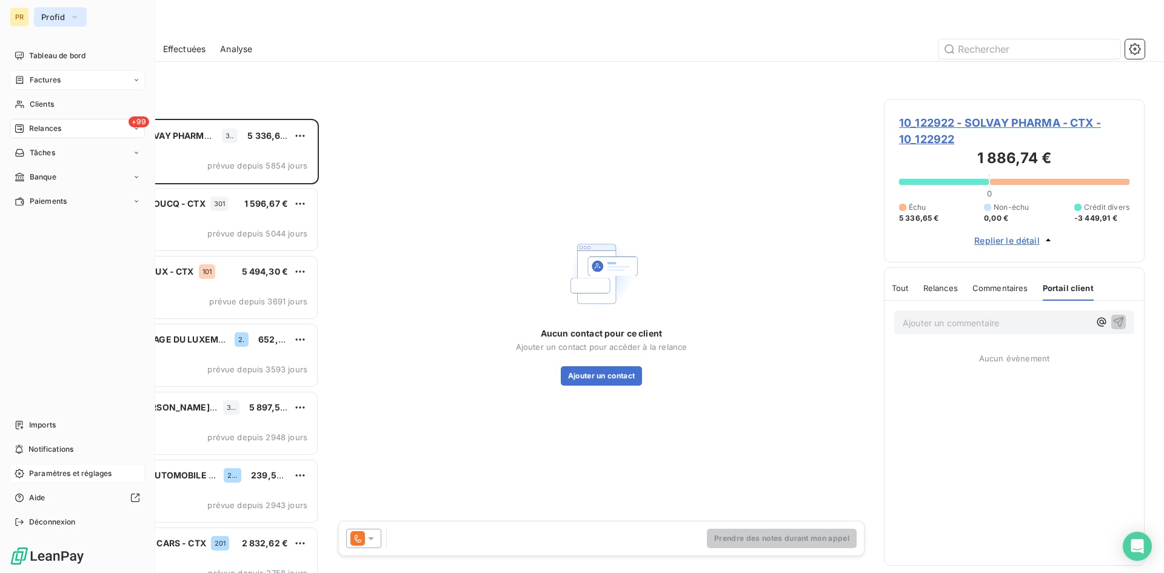
click at [72, 13] on icon "button" at bounding box center [75, 17] width 10 height 12
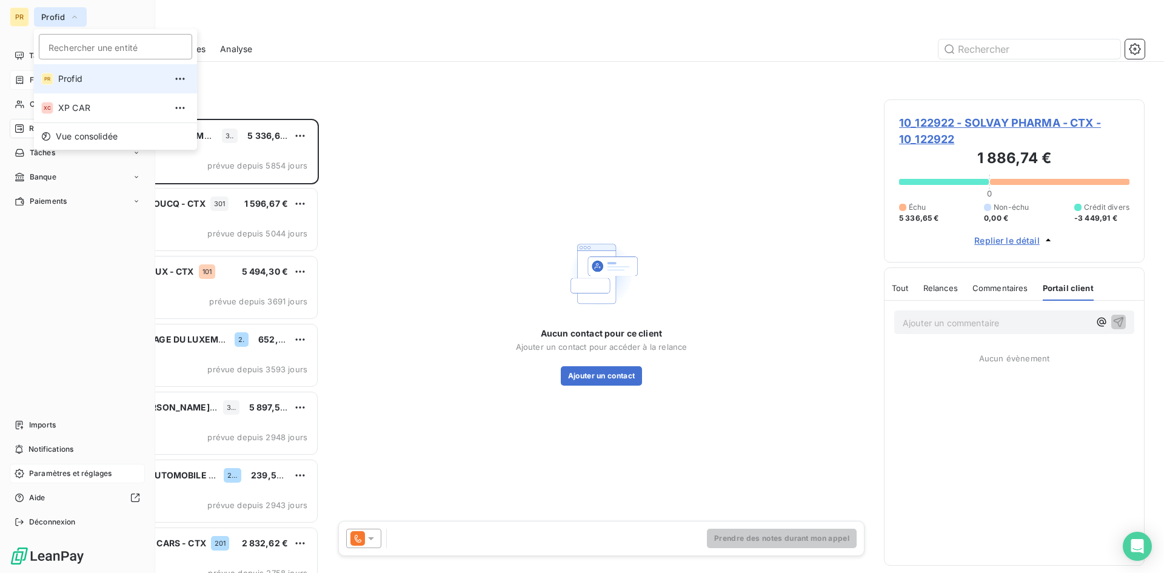
click at [72, 13] on icon "button" at bounding box center [75, 17] width 10 height 12
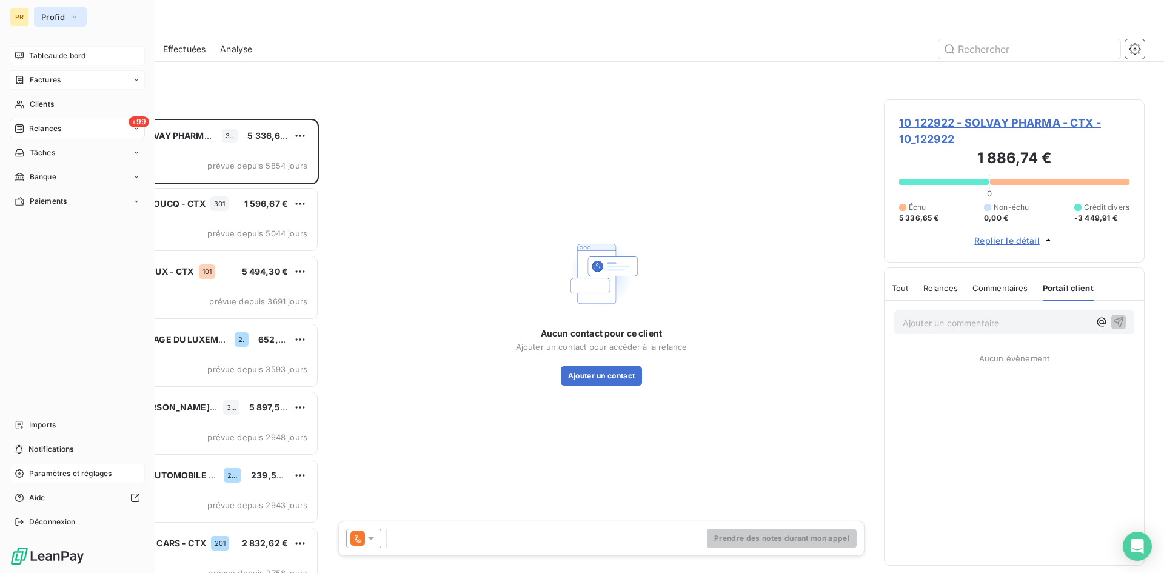
click at [51, 53] on span "Tableau de bord" at bounding box center [57, 55] width 56 height 11
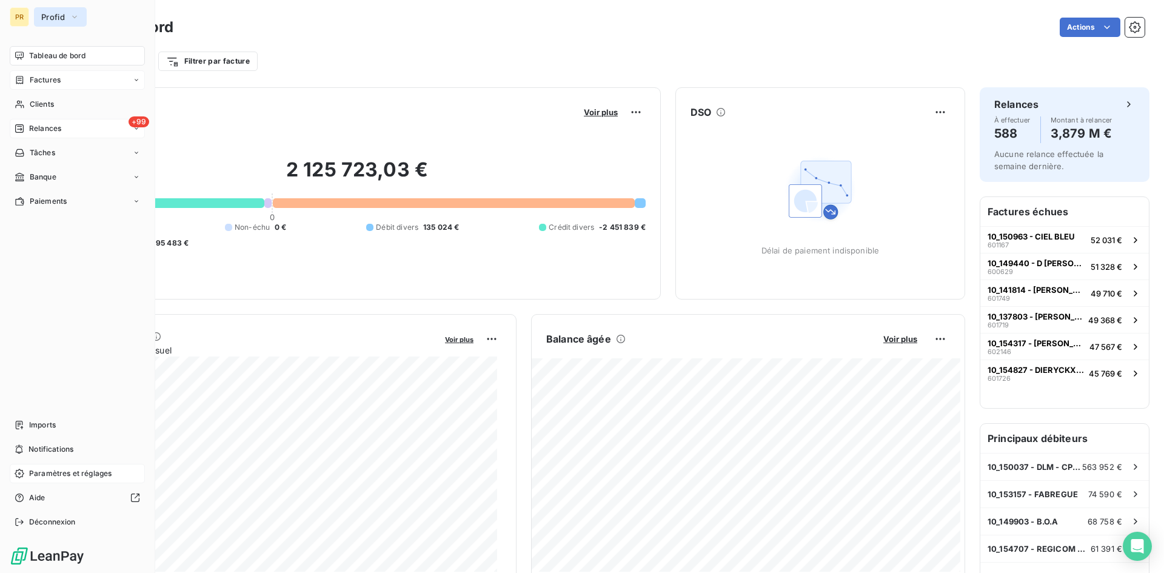
click at [51, 76] on span "Factures" at bounding box center [45, 80] width 31 height 11
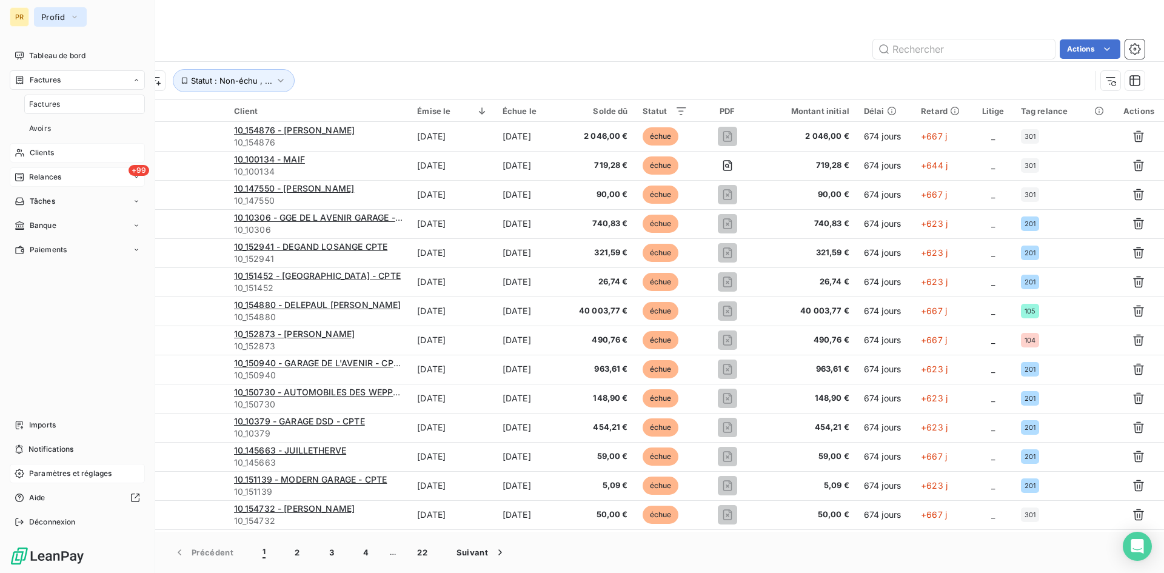
click at [56, 159] on div "Clients" at bounding box center [77, 152] width 135 height 19
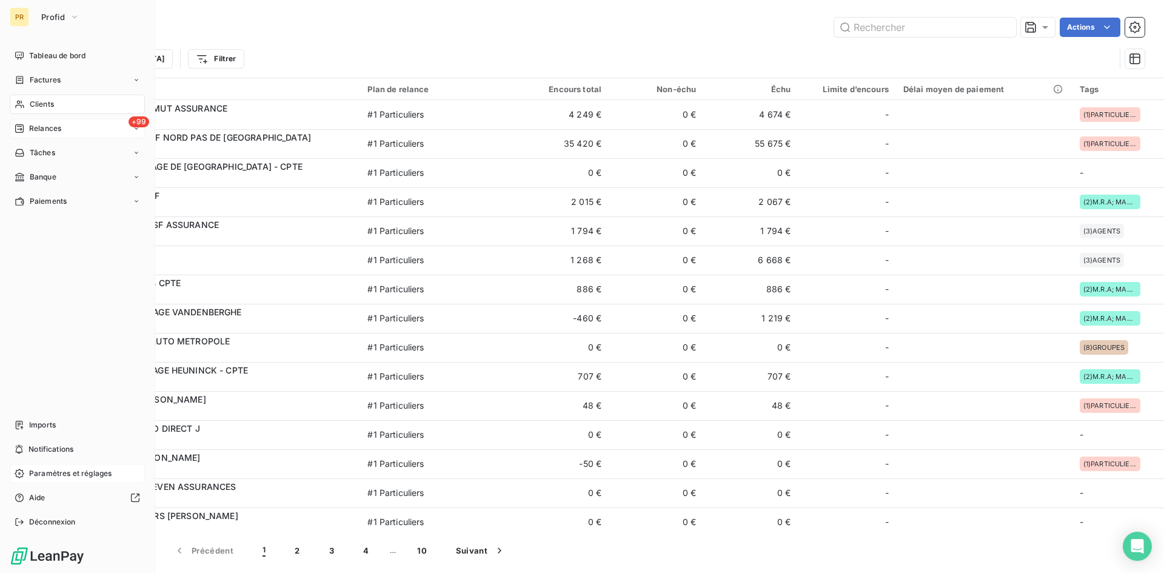
click at [46, 132] on span "Relances" at bounding box center [45, 128] width 32 height 11
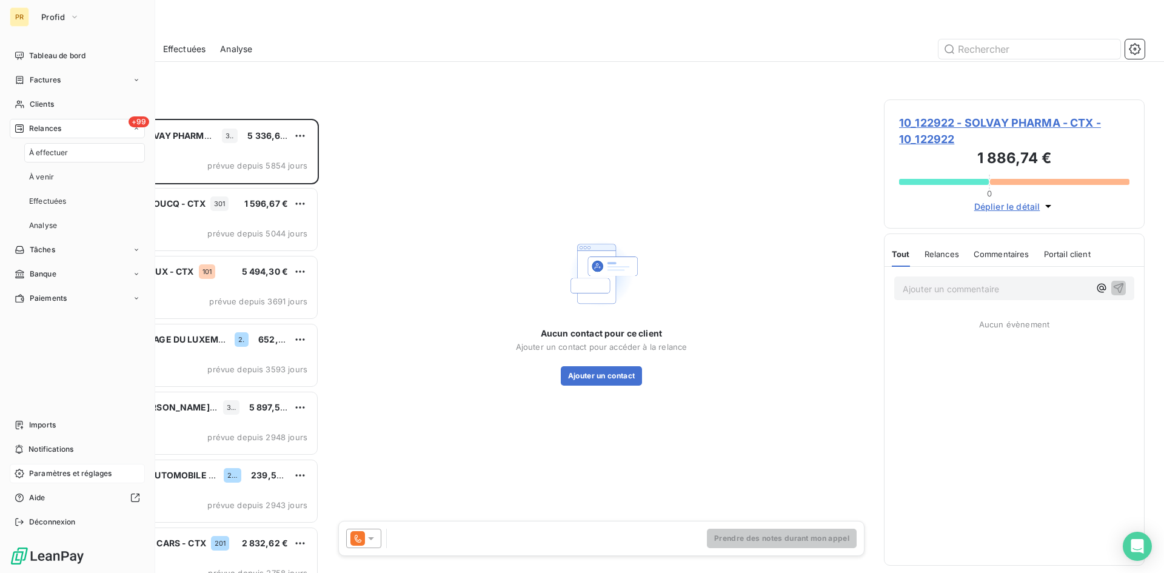
scroll to position [445, 252]
click at [82, 222] on div "Analyse" at bounding box center [84, 225] width 121 height 19
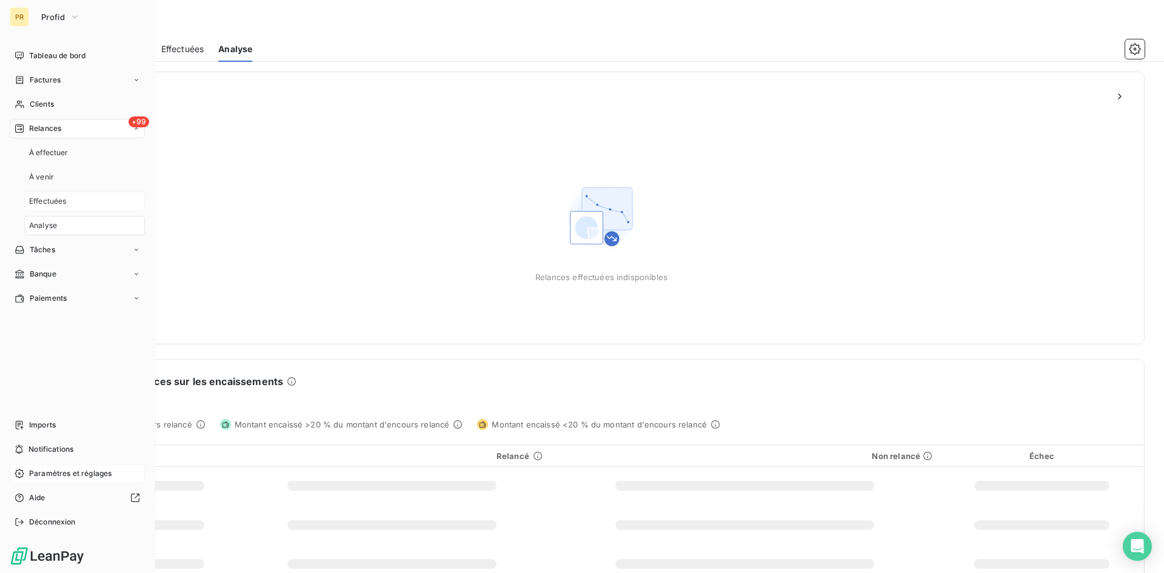
click at [75, 199] on div "Effectuées" at bounding box center [84, 201] width 121 height 19
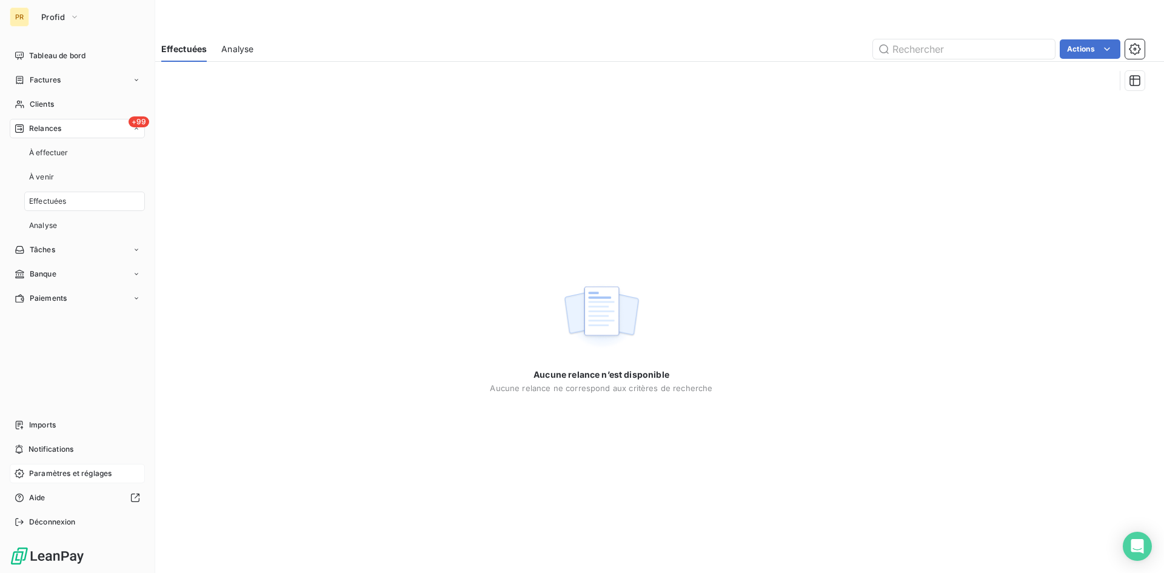
click at [76, 130] on div "+99 Relances" at bounding box center [77, 128] width 135 height 19
click at [50, 427] on span "Imports" at bounding box center [42, 425] width 27 height 11
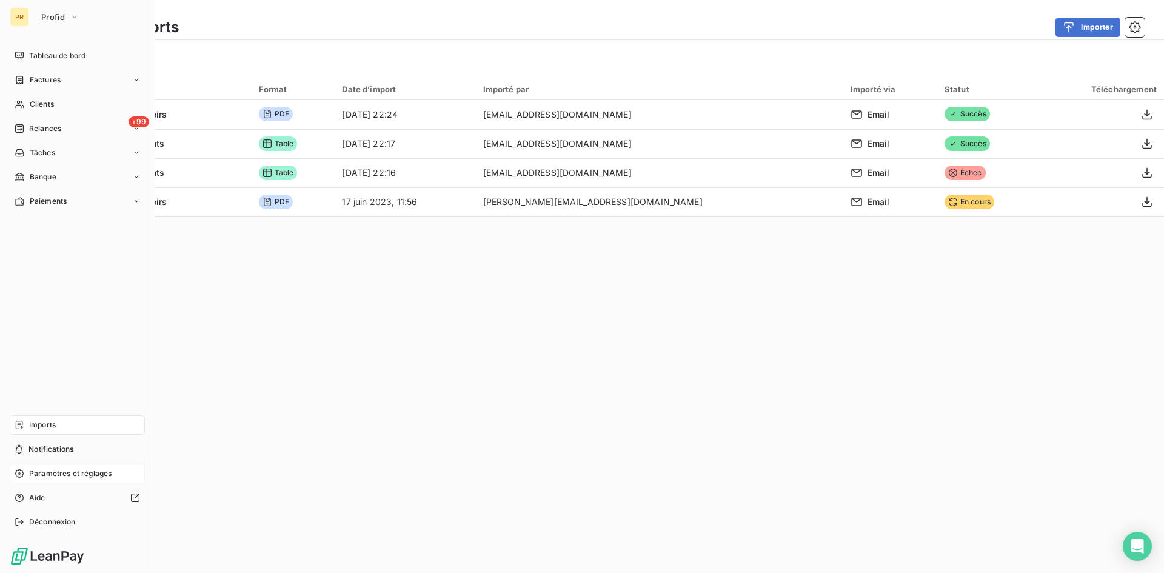
click at [38, 473] on span "Paramètres et réglages" at bounding box center [70, 473] width 82 height 11
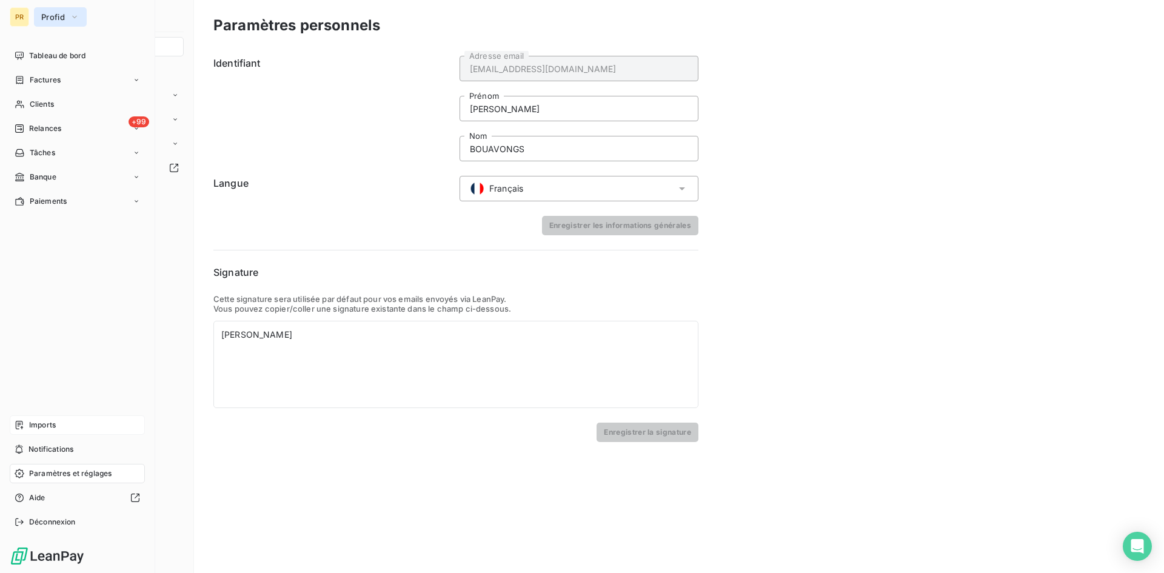
click at [72, 18] on icon "button" at bounding box center [75, 17] width 10 height 12
click at [76, 55] on span "Tableau de bord" at bounding box center [57, 55] width 56 height 11
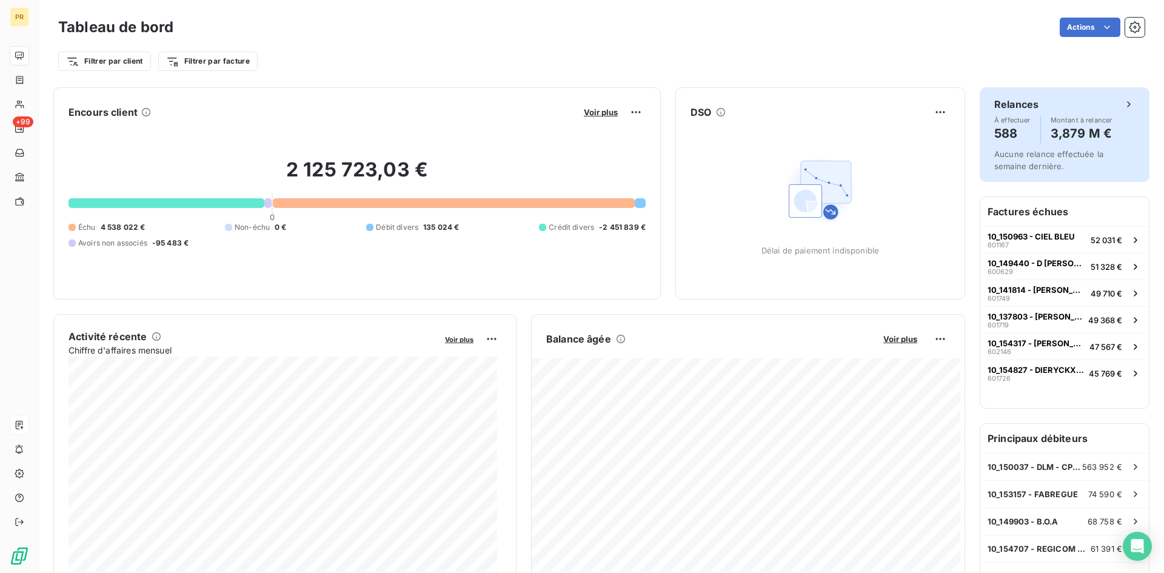
click at [1004, 100] on h6 "Relances" at bounding box center [1016, 104] width 44 height 15
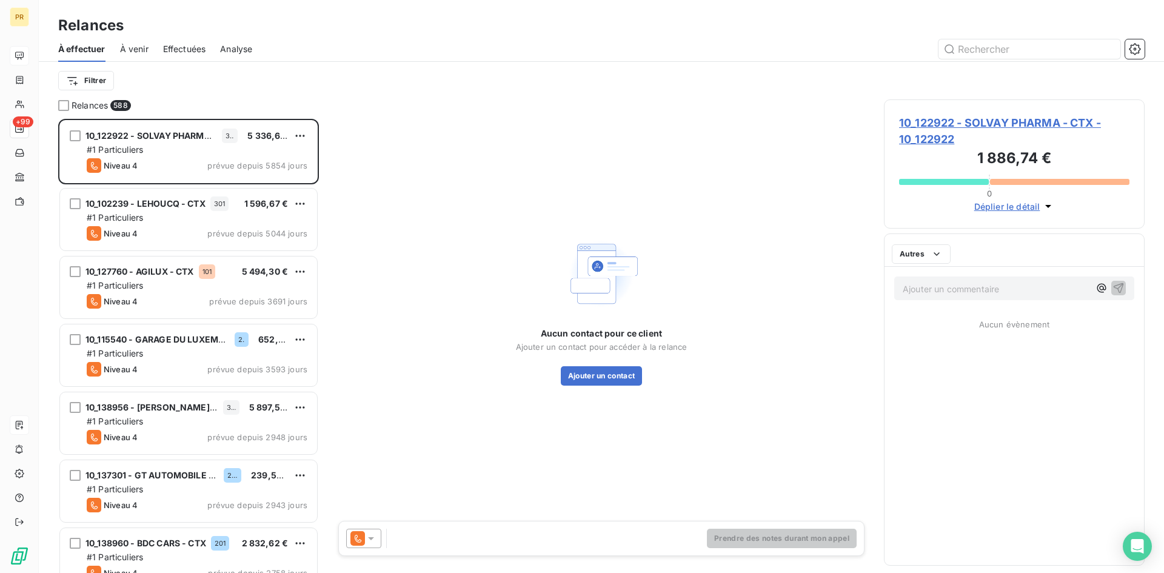
scroll to position [445, 252]
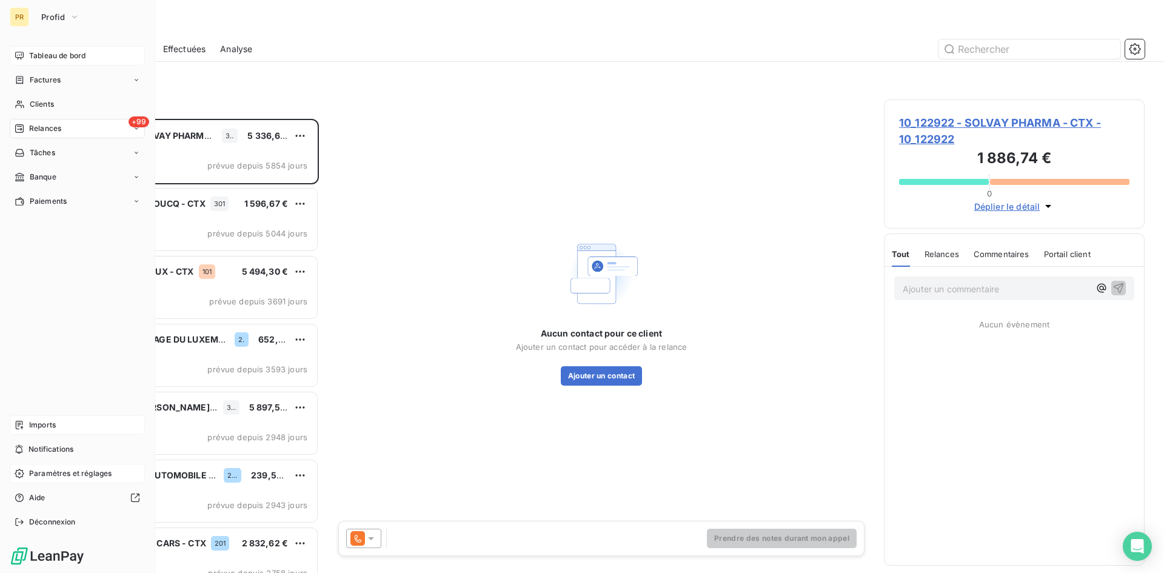
click at [67, 476] on span "Paramètres et réglages" at bounding box center [70, 473] width 82 height 11
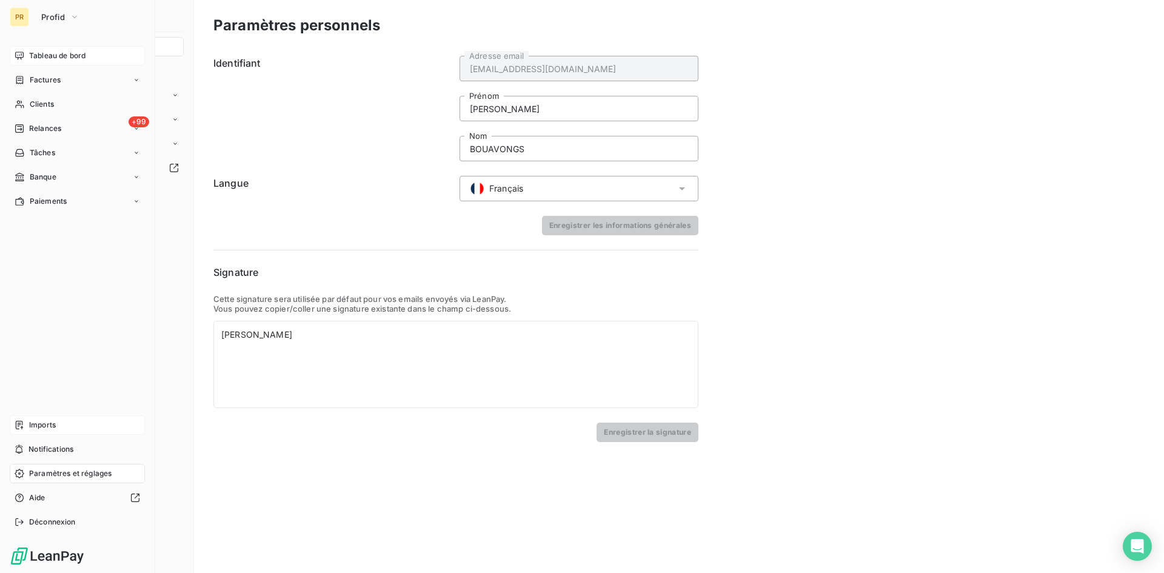
click at [107, 474] on span "Paramètres et réglages" at bounding box center [70, 473] width 82 height 11
click at [133, 499] on icon at bounding box center [135, 498] width 10 height 10
click at [42, 129] on span "Relances" at bounding box center [45, 128] width 32 height 11
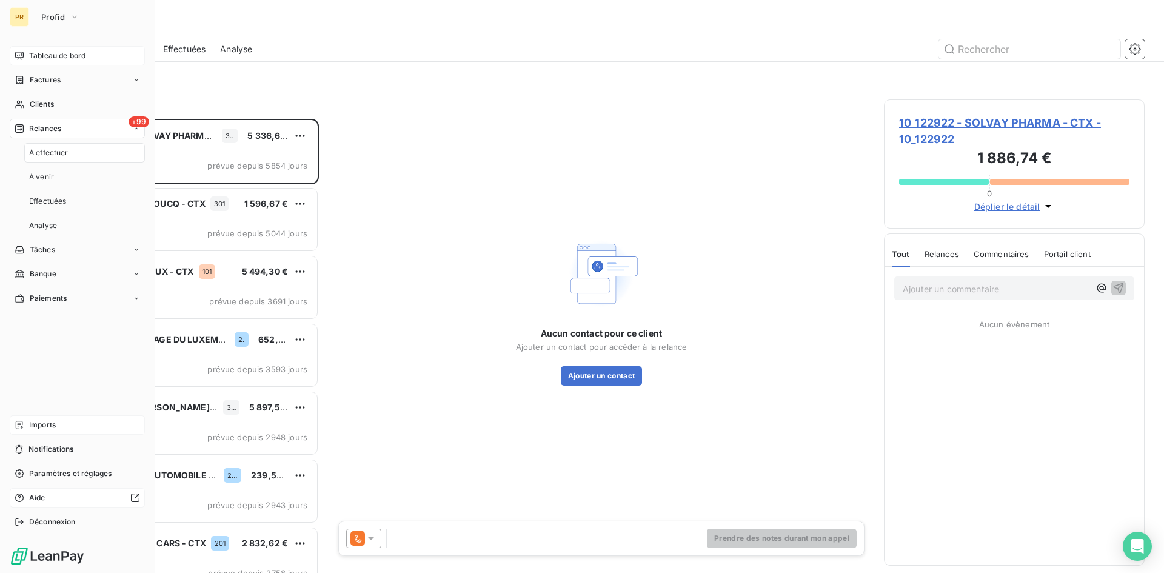
scroll to position [445, 252]
click at [137, 127] on icon at bounding box center [136, 128] width 7 height 7
click at [137, 129] on icon at bounding box center [137, 128] width 4 height 2
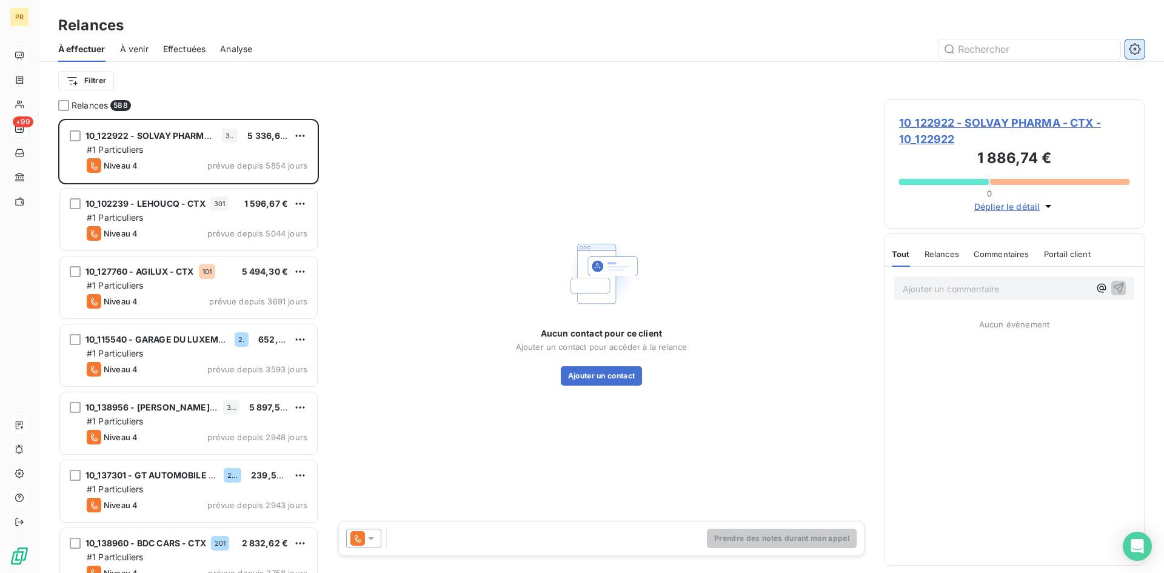
click at [1135, 49] on icon "button" at bounding box center [1135, 49] width 12 height 12
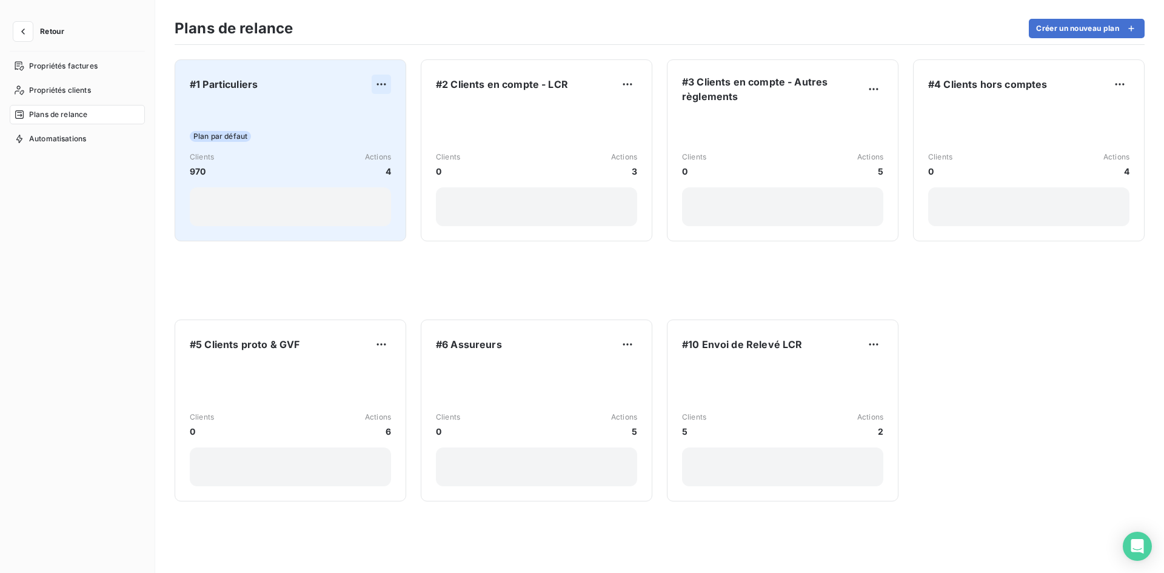
click at [380, 85] on html "Retour Propriétés factures Propriétés clients Plans de relance Automatisations …" at bounding box center [582, 286] width 1164 height 573
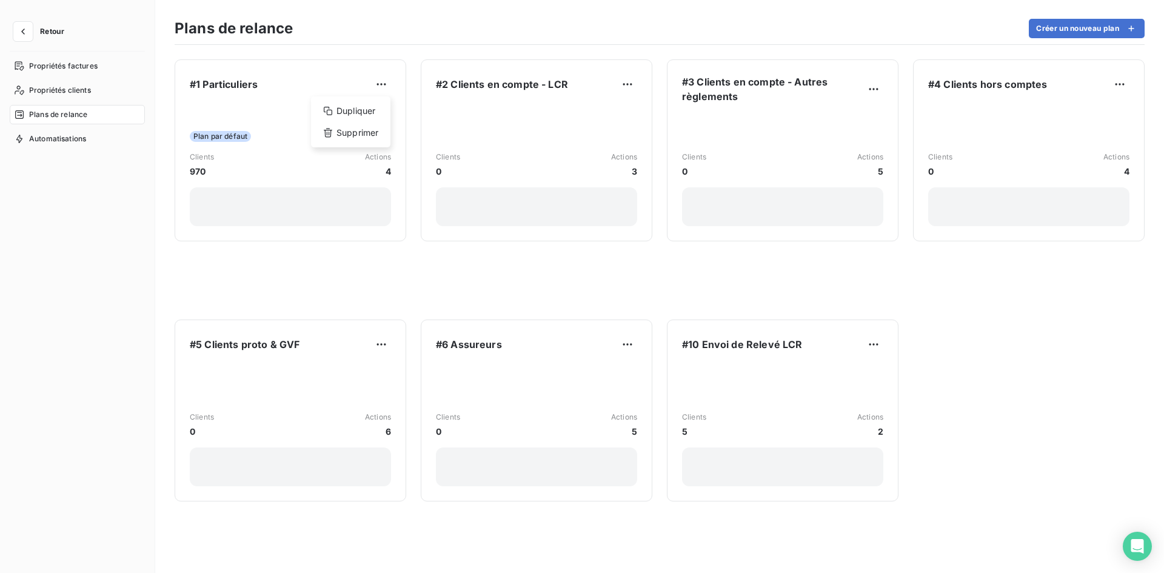
click at [263, 132] on html "Retour Propriétés factures Propriétés clients Plans de relance Automatisations …" at bounding box center [582, 286] width 1164 height 573
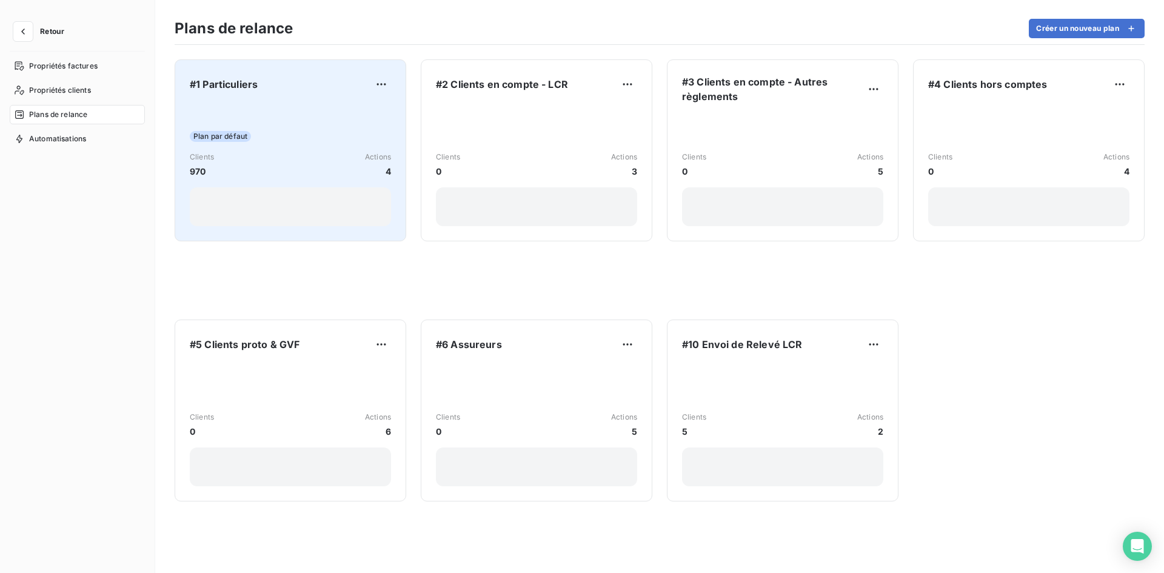
click at [231, 138] on span "Plan par défaut" at bounding box center [220, 136] width 61 height 11
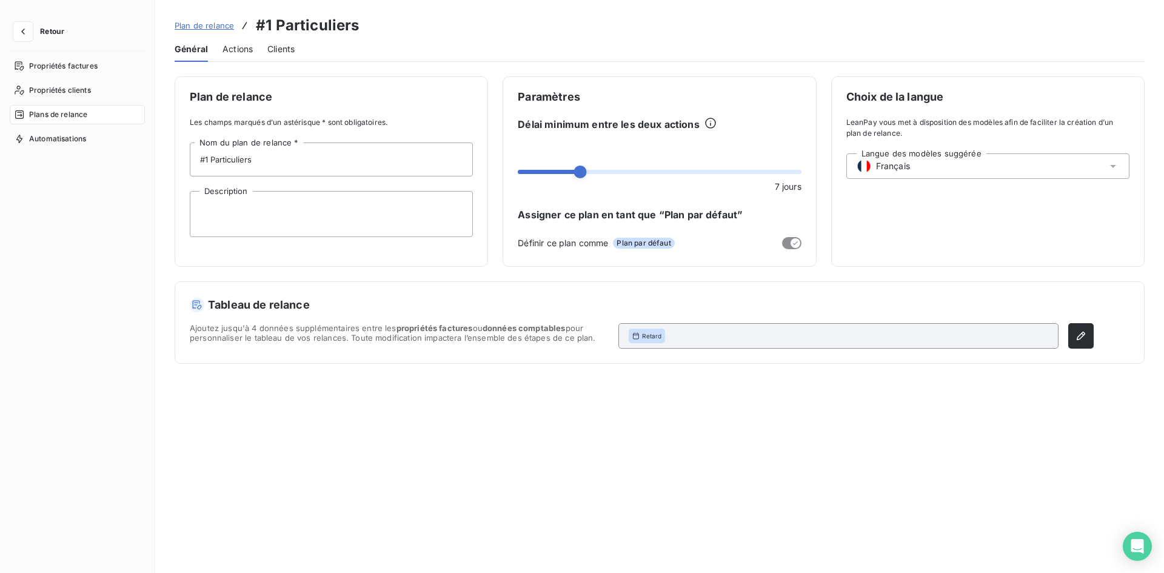
click at [244, 46] on span "Actions" at bounding box center [237, 49] width 30 height 12
